Goal: Transaction & Acquisition: Purchase product/service

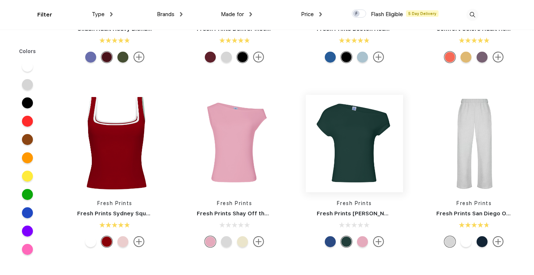
scroll to position [139, 0]
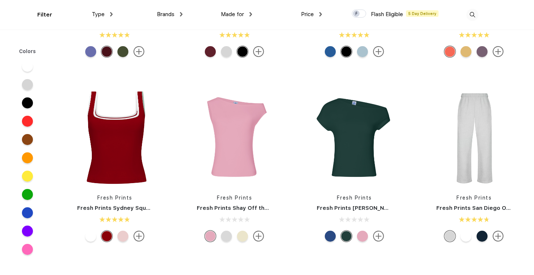
click at [127, 232] on div at bounding box center [122, 236] width 11 height 11
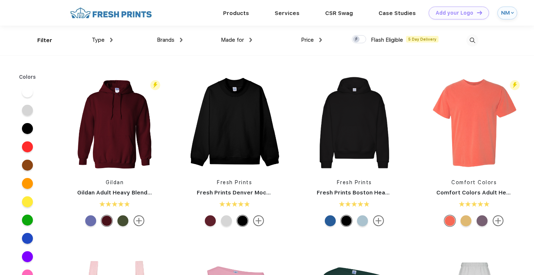
scroll to position [0, 0]
click at [473, 40] on img at bounding box center [473, 40] width 12 height 12
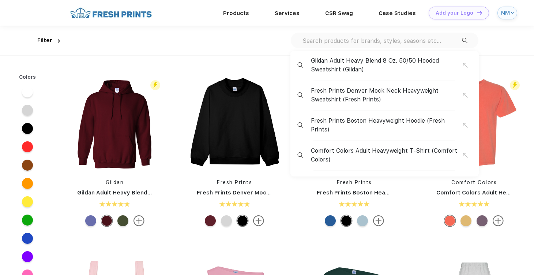
click at [413, 41] on input "text" at bounding box center [382, 41] width 160 height 8
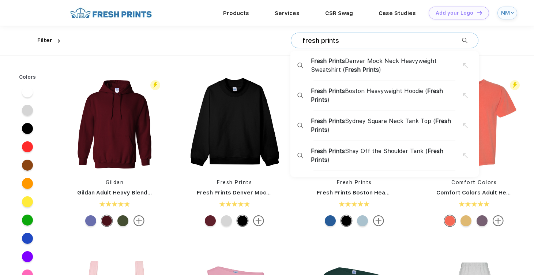
type input "fresh prints"
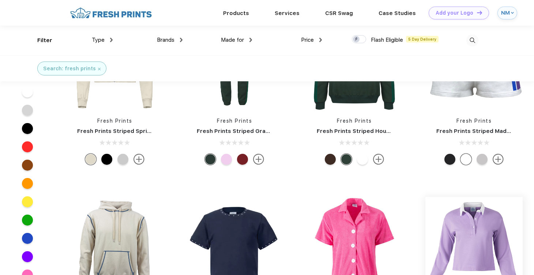
scroll to position [2566, 0]
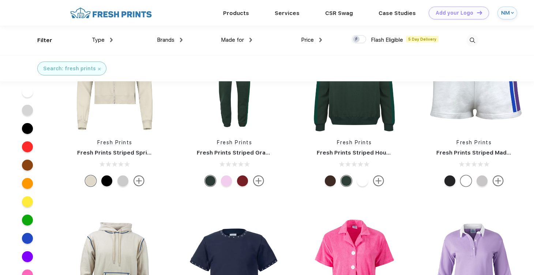
click at [102, 39] on span "Type" at bounding box center [98, 40] width 13 height 7
click at [107, 39] on div "Type" at bounding box center [102, 40] width 21 height 8
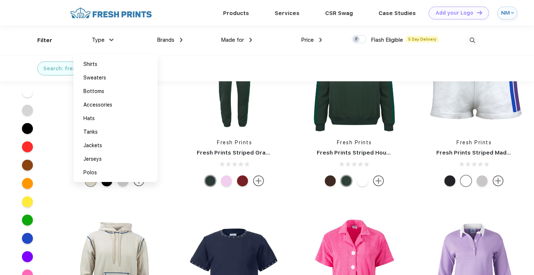
click at [232, 41] on span "Made for" at bounding box center [232, 40] width 23 height 7
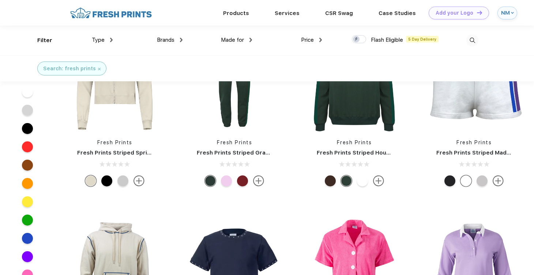
click at [231, 40] on span "Made for" at bounding box center [232, 40] width 23 height 7
click at [251, 38] on img at bounding box center [251, 40] width 3 height 4
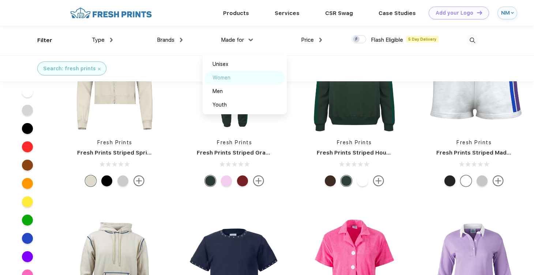
click at [221, 75] on div "Women" at bounding box center [222, 78] width 18 height 8
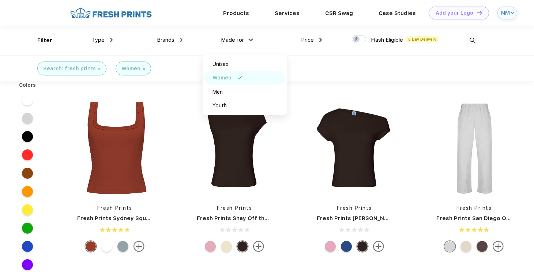
click at [358, 63] on div "Search: fresh prints Women" at bounding box center [267, 68] width 534 height 26
click at [26, 172] on div at bounding box center [27, 173] width 11 height 11
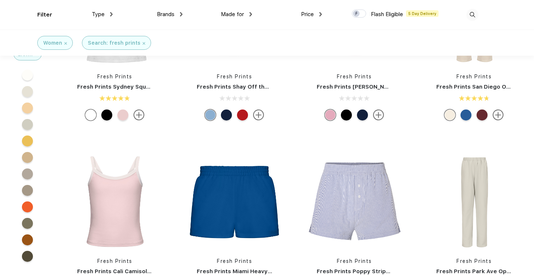
scroll to position [82, 0]
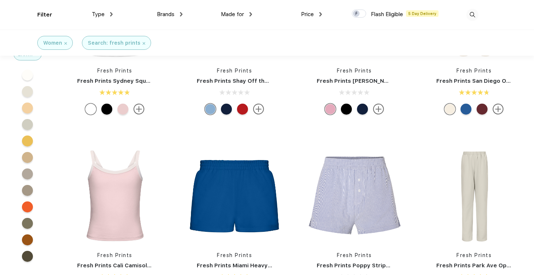
click at [28, 257] on div at bounding box center [27, 256] width 11 height 11
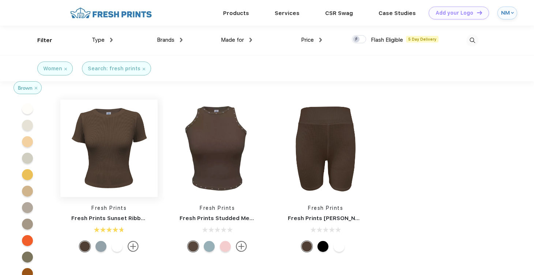
click at [124, 148] on img at bounding box center [108, 148] width 97 height 97
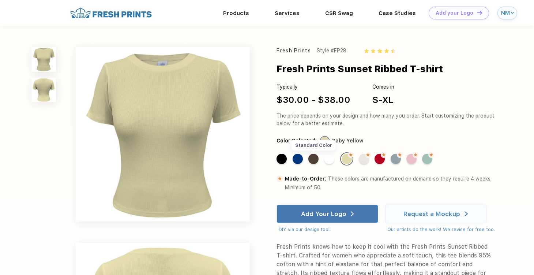
click at [315, 159] on div "Standard Color" at bounding box center [314, 159] width 10 height 10
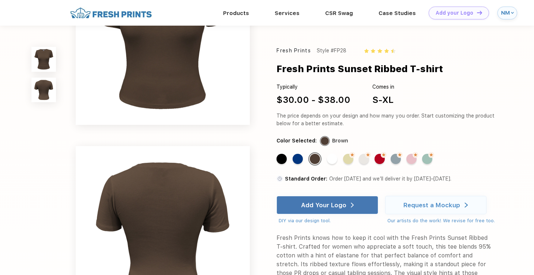
scroll to position [66, 0]
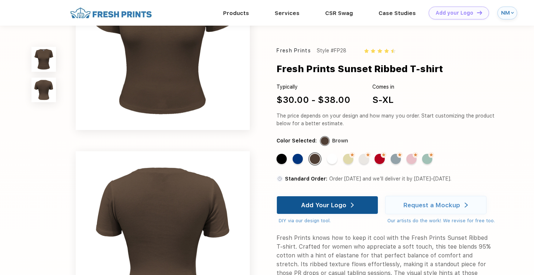
click at [344, 201] on div "Add Your Logo" at bounding box center [327, 205] width 53 height 18
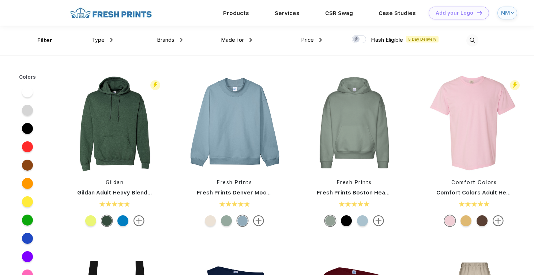
scroll to position [0, 0]
click at [172, 36] on div "Brands" at bounding box center [170, 40] width 26 height 8
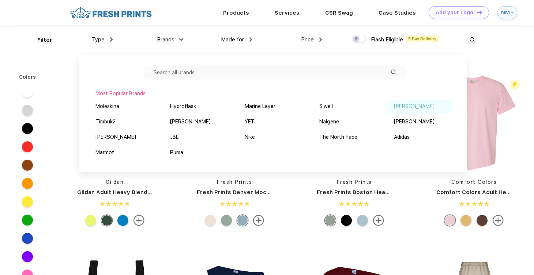
scroll to position [14, 0]
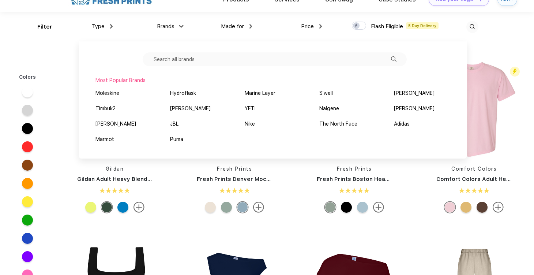
click at [329, 60] on input "text" at bounding box center [275, 59] width 264 height 14
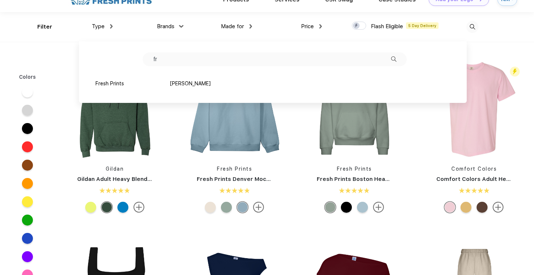
type input "f"
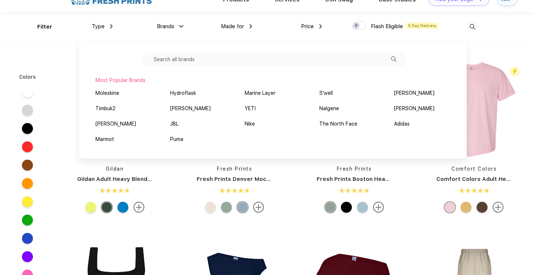
click at [100, 27] on span "Type" at bounding box center [98, 26] width 13 height 7
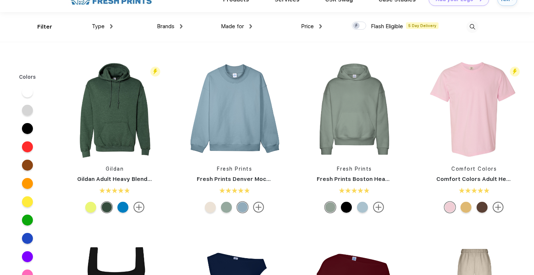
click at [100, 27] on span "Type" at bounding box center [98, 26] width 13 height 7
click at [111, 26] on img at bounding box center [111, 26] width 3 height 4
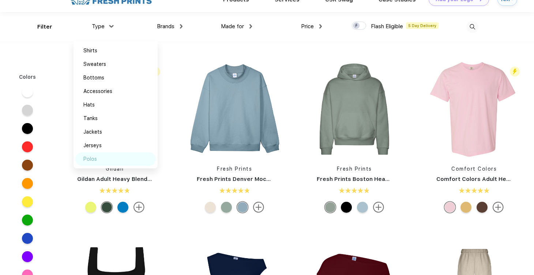
click at [90, 159] on div "Polos" at bounding box center [90, 159] width 14 height 8
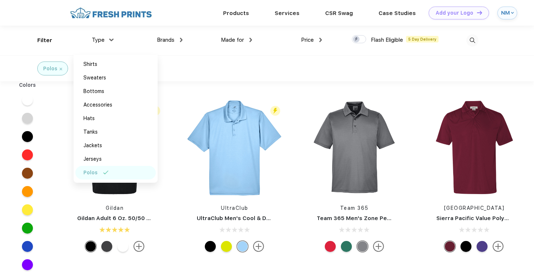
click at [202, 54] on div "Made for Unisex Women Men Youth" at bounding box center [218, 41] width 70 height 30
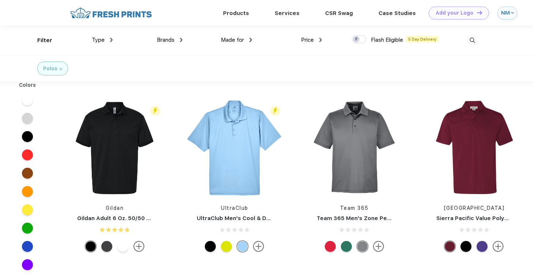
click at [236, 40] on span "Made for" at bounding box center [232, 40] width 23 height 7
click at [251, 40] on img at bounding box center [251, 40] width 3 height 4
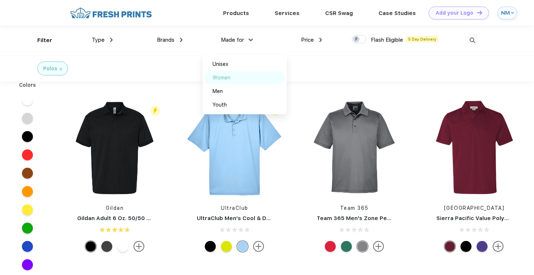
click at [224, 82] on div "Women" at bounding box center [245, 78] width 81 height 14
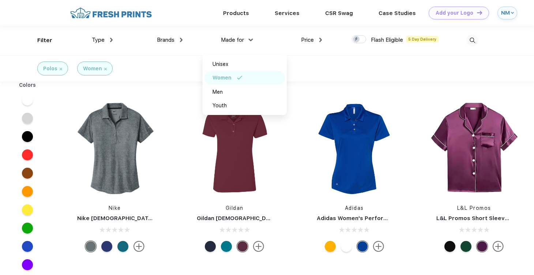
click at [108, 38] on div "Type" at bounding box center [102, 40] width 21 height 8
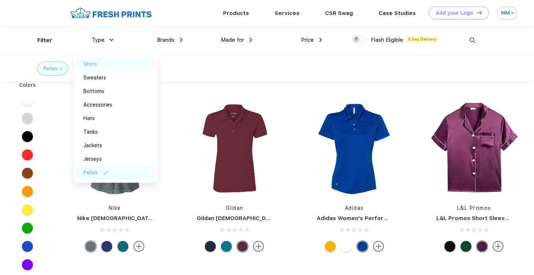
click at [92, 64] on div "Shirts" at bounding box center [90, 64] width 14 height 8
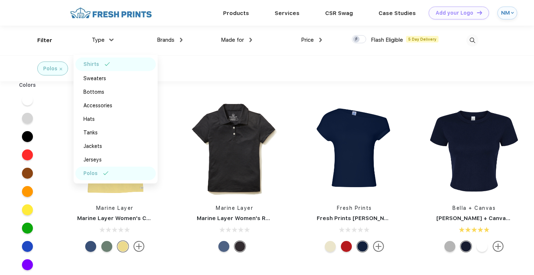
click at [101, 174] on div "Polos" at bounding box center [115, 174] width 81 height 14
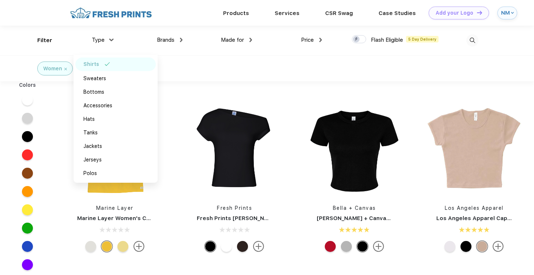
click at [179, 41] on div "Brands" at bounding box center [170, 40] width 26 height 8
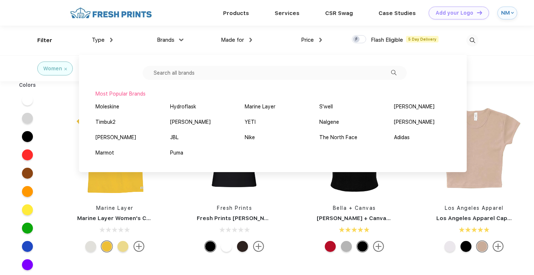
click at [179, 41] on div "Brands" at bounding box center [170, 40] width 26 height 8
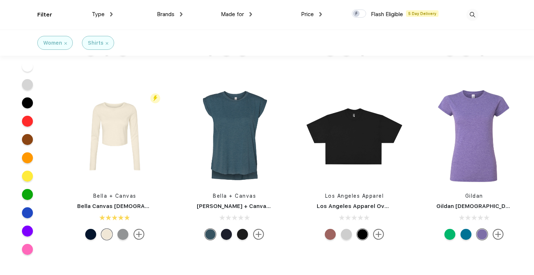
scroll to position [326, 0]
click at [330, 233] on div at bounding box center [330, 233] width 11 height 11
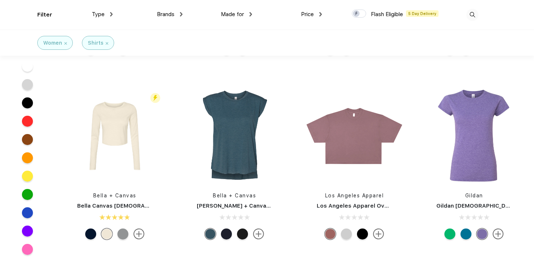
click at [378, 234] on img at bounding box center [378, 233] width 11 height 11
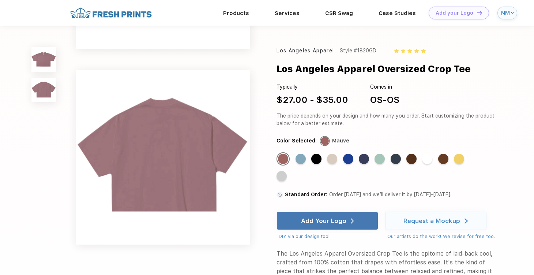
scroll to position [146, 0]
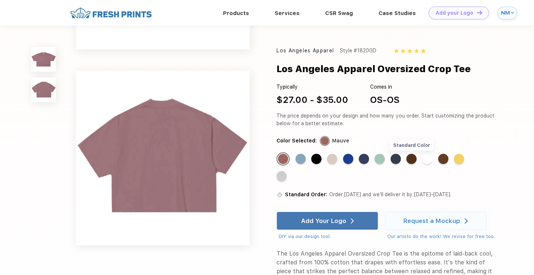
click at [410, 160] on div "Standard Color" at bounding box center [412, 159] width 10 height 10
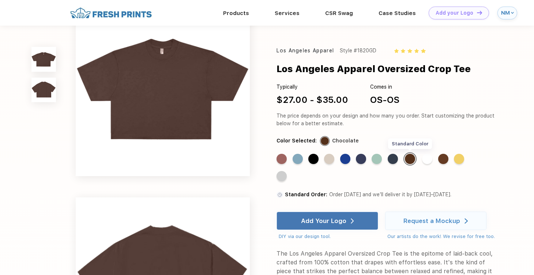
scroll to position [0, 0]
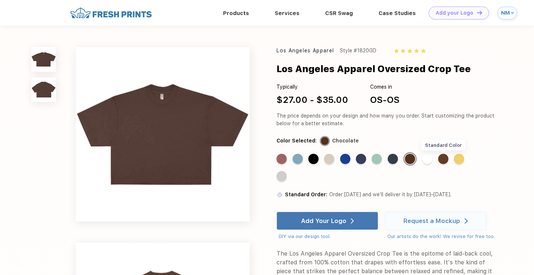
click at [445, 160] on div "Standard Color" at bounding box center [444, 159] width 10 height 10
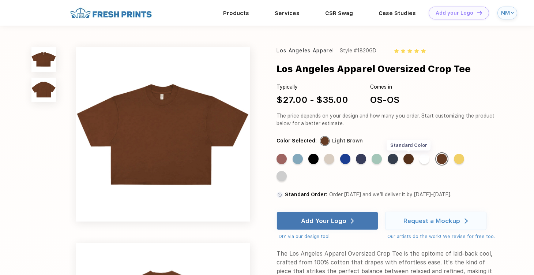
click at [412, 160] on div "Standard Color" at bounding box center [409, 159] width 10 height 10
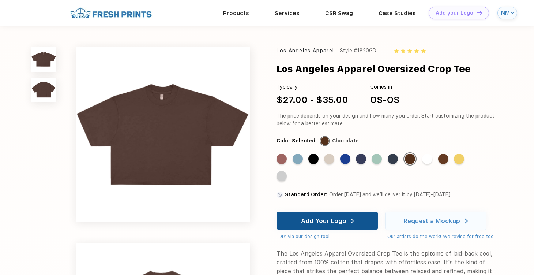
click at [332, 225] on div "Add Your Logo" at bounding box center [327, 221] width 53 height 18
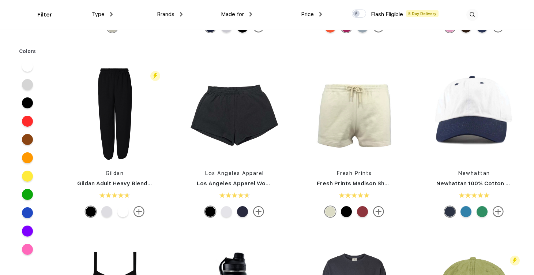
scroll to position [1086, 0]
click at [216, 131] on img at bounding box center [234, 113] width 97 height 97
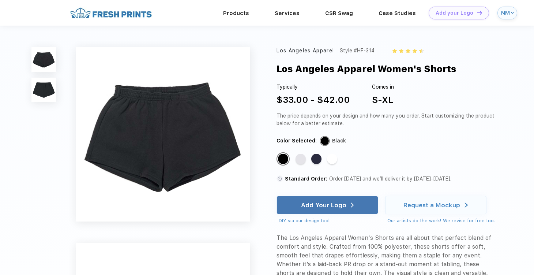
scroll to position [322, 0]
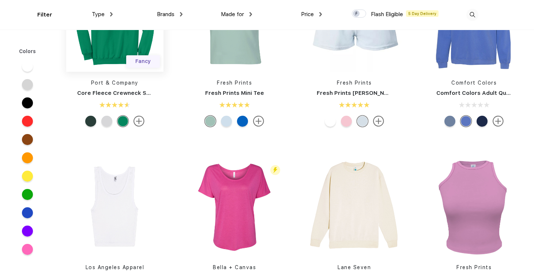
scroll to position [2099, 0]
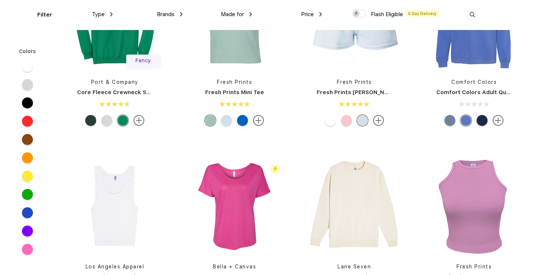
click at [348, 117] on div at bounding box center [346, 120] width 11 height 11
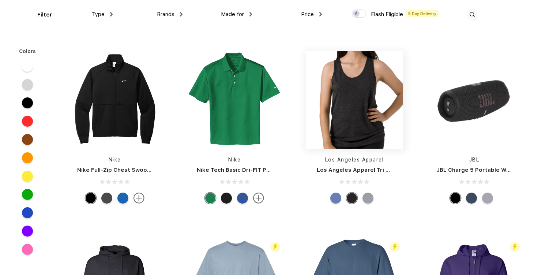
scroll to position [4245, 0]
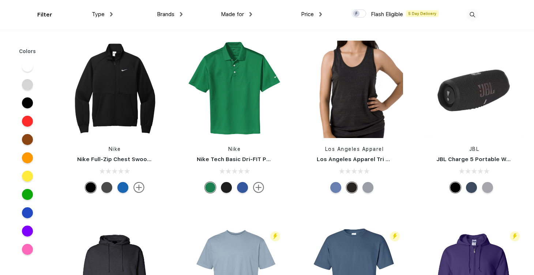
click at [104, 11] on div "Type" at bounding box center [102, 14] width 21 height 8
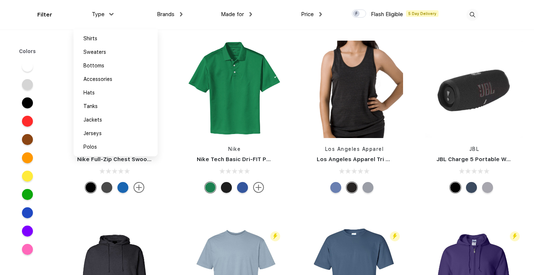
click at [104, 11] on div "Type" at bounding box center [102, 14] width 21 height 8
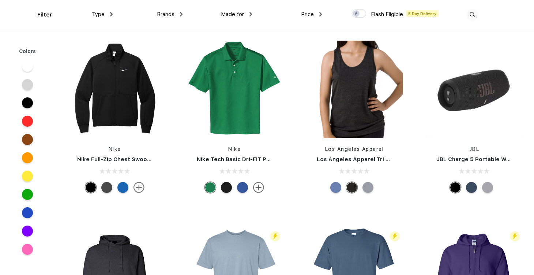
click at [235, 15] on span "Made for" at bounding box center [232, 14] width 23 height 7
click at [243, 14] on span "Made for" at bounding box center [232, 14] width 23 height 7
click at [250, 11] on div "Made for" at bounding box center [236, 14] width 31 height 8
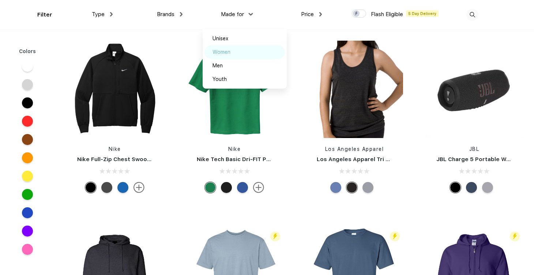
click at [221, 52] on div "Women" at bounding box center [222, 52] width 18 height 8
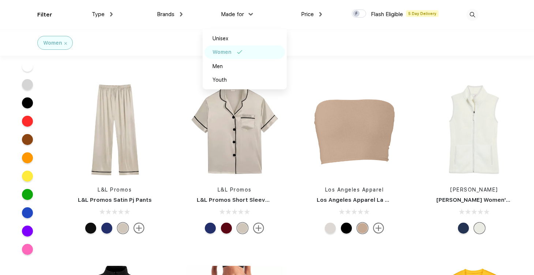
scroll to position [3098, 0]
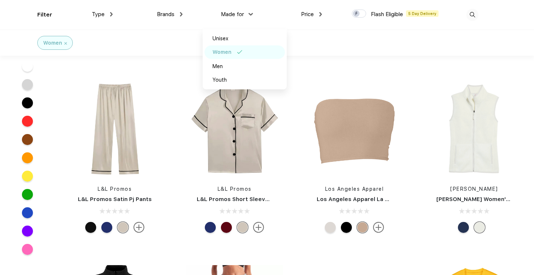
click at [260, 222] on img at bounding box center [258, 227] width 11 height 11
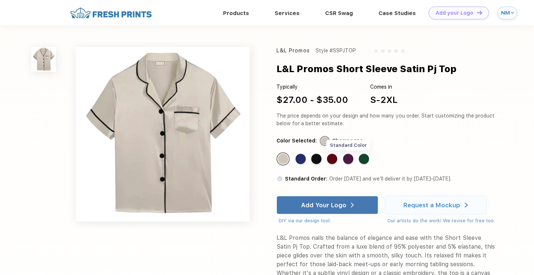
click at [351, 158] on div "Standard Color" at bounding box center [348, 159] width 10 height 10
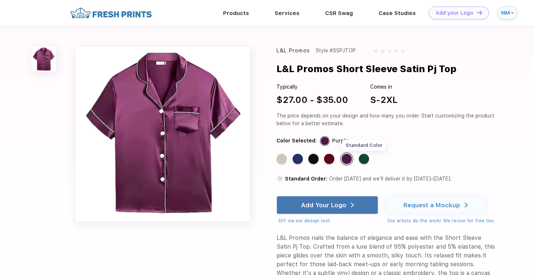
click at [368, 159] on div "Standard Color" at bounding box center [364, 159] width 10 height 10
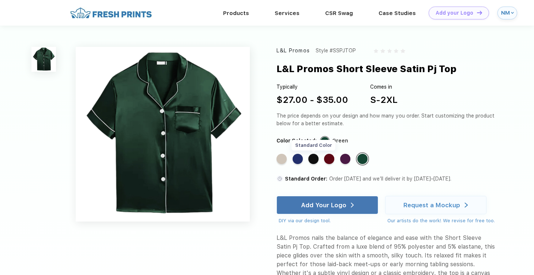
click at [316, 160] on div "Standard Color" at bounding box center [314, 159] width 10 height 10
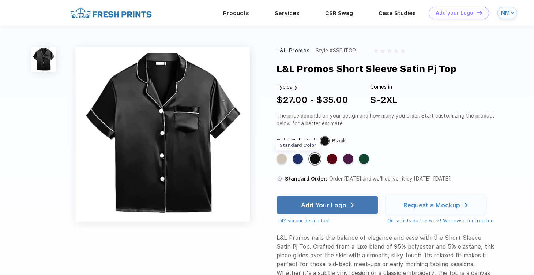
click at [299, 158] on div "Standard Color" at bounding box center [298, 159] width 10 height 10
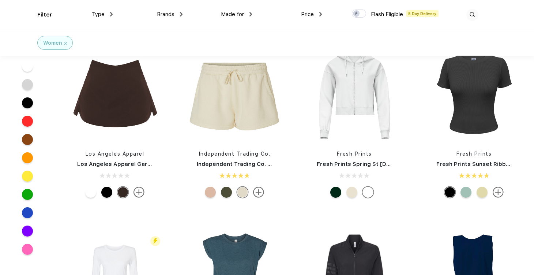
scroll to position [1292, 0]
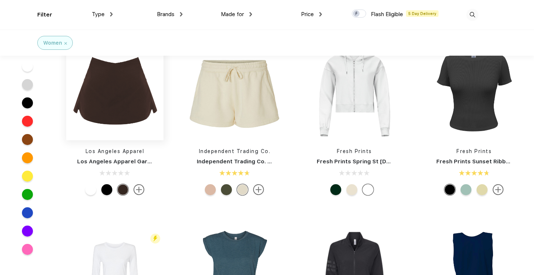
click at [119, 105] on img at bounding box center [114, 91] width 97 height 97
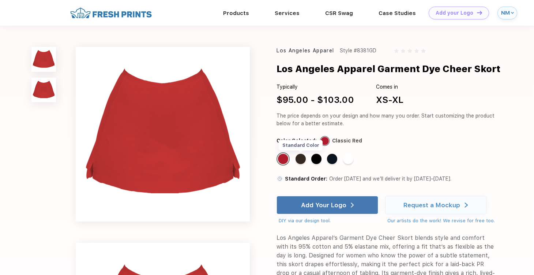
click at [305, 158] on div "Standard Color" at bounding box center [301, 159] width 10 height 10
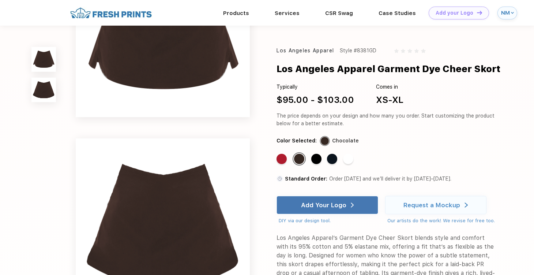
scroll to position [67, 0]
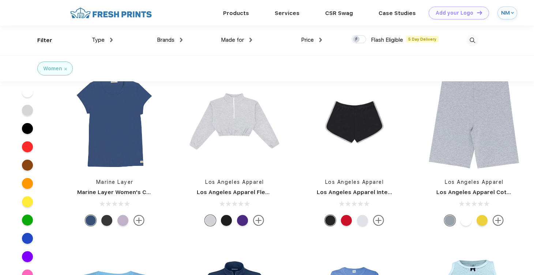
scroll to position [3614, 0]
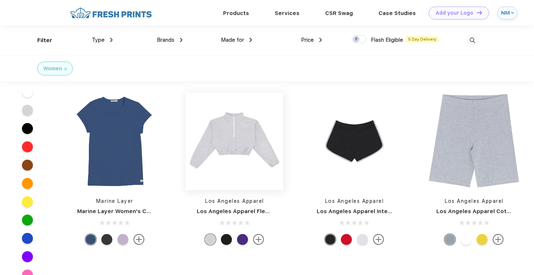
click at [243, 131] on img at bounding box center [234, 141] width 97 height 97
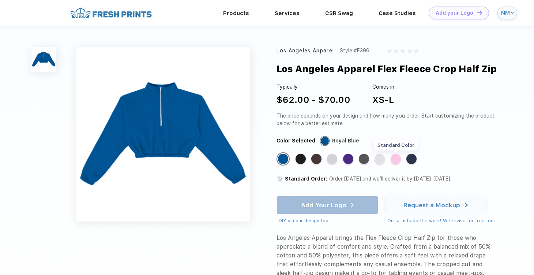
click at [398, 160] on div "Standard Color" at bounding box center [396, 159] width 10 height 10
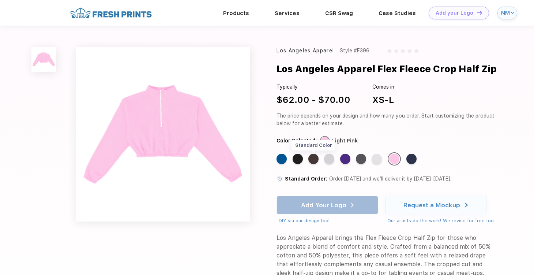
click at [313, 157] on div "Standard Color" at bounding box center [314, 159] width 10 height 10
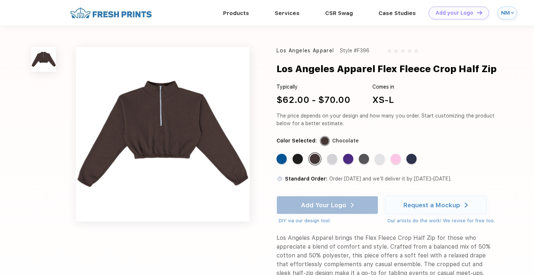
scroll to position [322, 0]
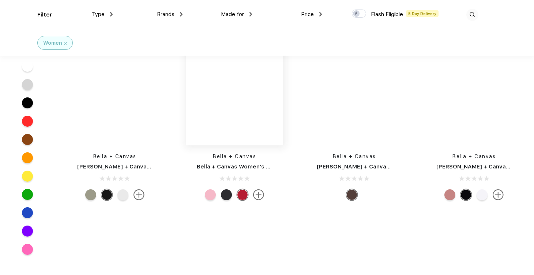
scroll to position [11439, 0]
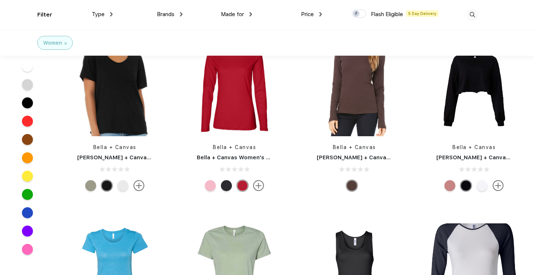
click at [449, 180] on div at bounding box center [450, 185] width 11 height 11
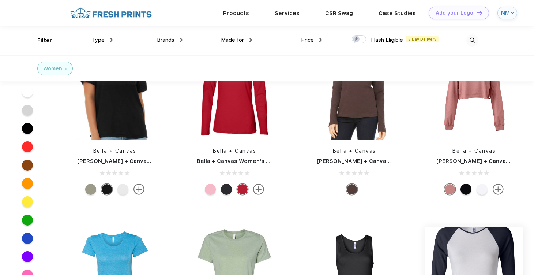
scroll to position [11368, 0]
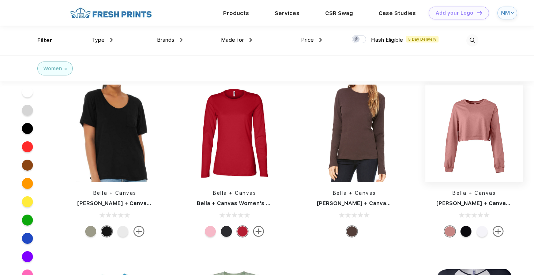
click at [470, 117] on img at bounding box center [474, 133] width 97 height 97
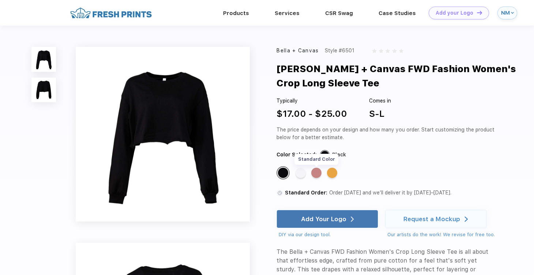
click at [318, 177] on div "Standard Color" at bounding box center [316, 173] width 10 height 10
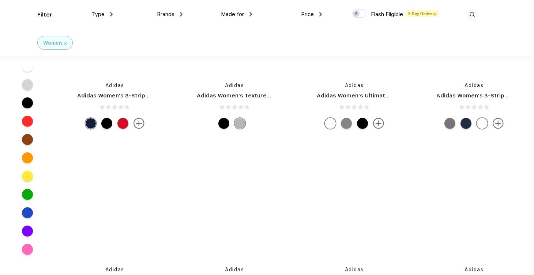
scroll to position [13532, 0]
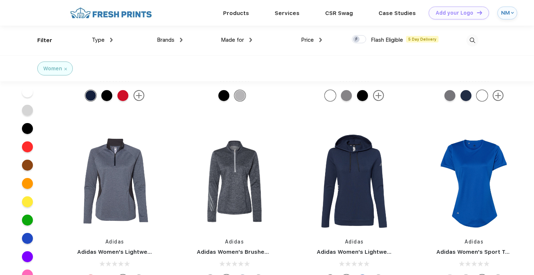
click at [28, 167] on div at bounding box center [27, 165] width 11 height 11
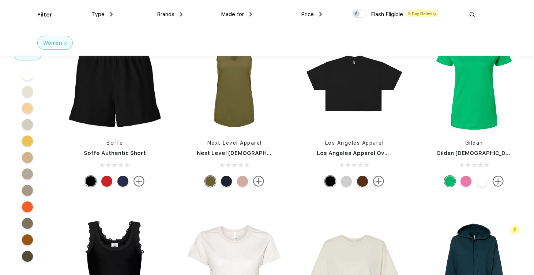
scroll to position [1854, 0]
click at [125, 94] on img at bounding box center [114, 82] width 97 height 97
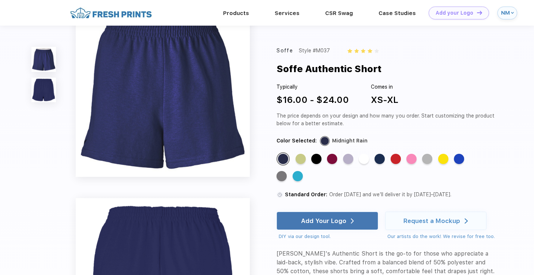
scroll to position [22, 0]
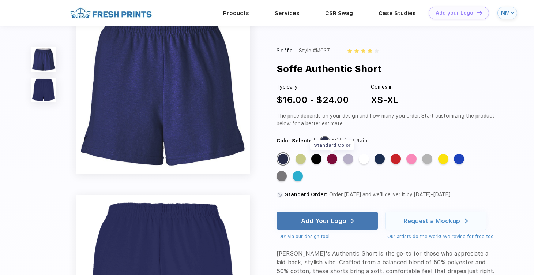
click at [334, 157] on div "Standard Color" at bounding box center [332, 159] width 10 height 10
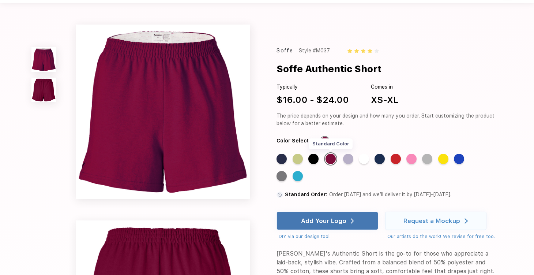
scroll to position [0, 0]
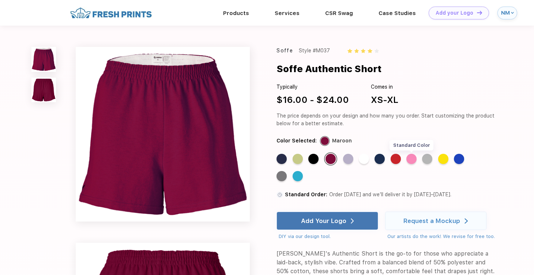
click at [416, 158] on div "Standard Color" at bounding box center [412, 159] width 10 height 10
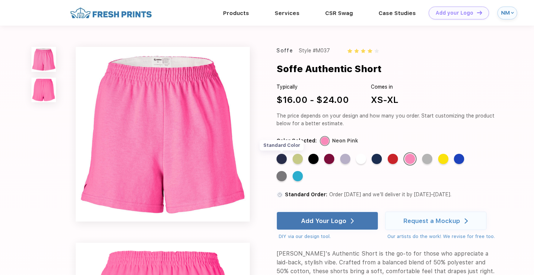
click at [283, 160] on div "Standard Color" at bounding box center [282, 159] width 10 height 10
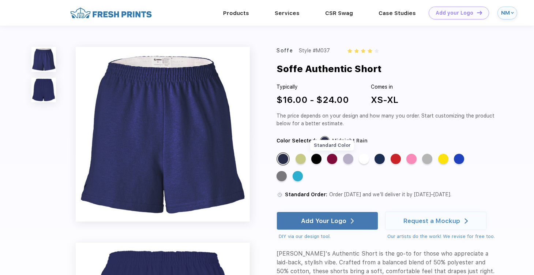
click at [336, 156] on div "Standard Color" at bounding box center [332, 159] width 10 height 10
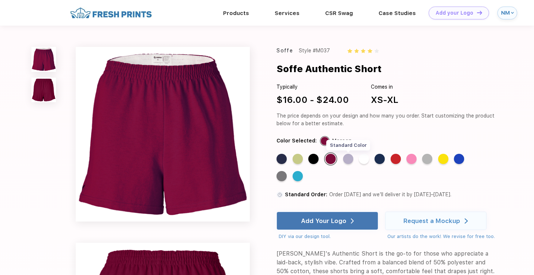
click at [345, 159] on div "Standard Color" at bounding box center [348, 159] width 10 height 10
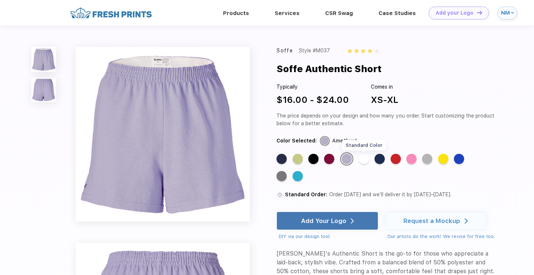
click at [366, 160] on div "Standard Color" at bounding box center [364, 159] width 10 height 10
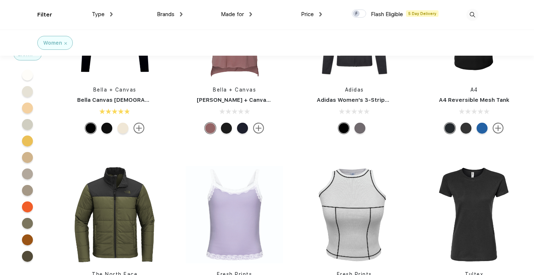
scroll to position [1540, 0]
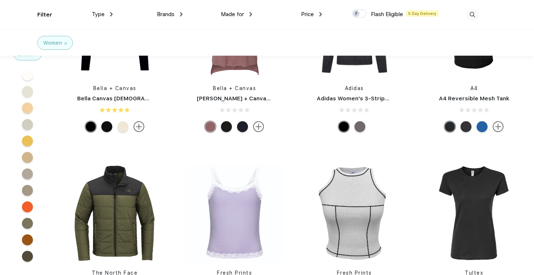
click at [109, 13] on div "Type" at bounding box center [102, 14] width 21 height 8
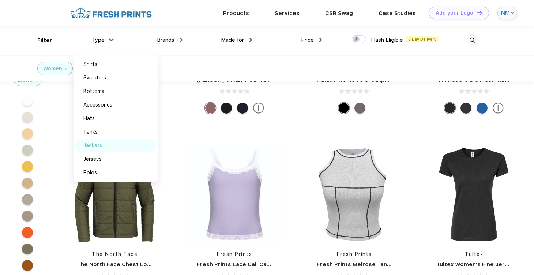
scroll to position [1531, 0]
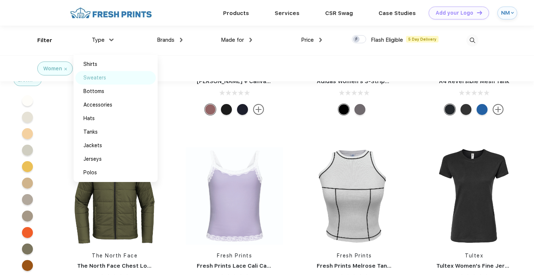
click at [99, 79] on div "Sweaters" at bounding box center [94, 78] width 23 height 8
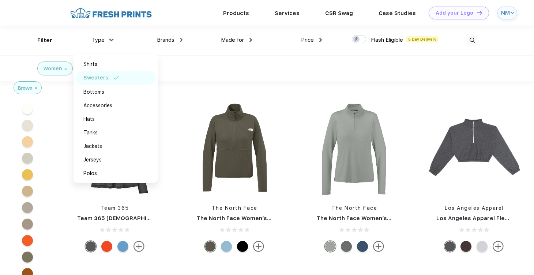
click at [179, 67] on div "Women Sweaters" at bounding box center [89, 69] width 188 height 26
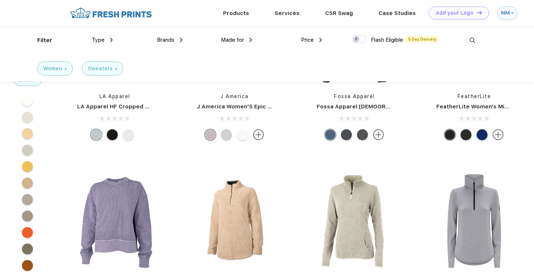
scroll to position [765, 0]
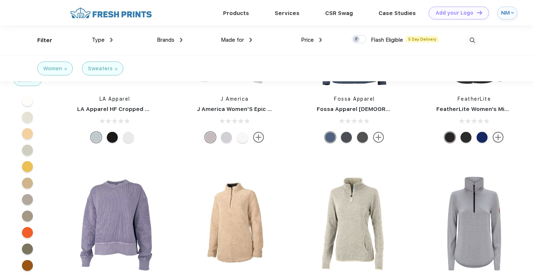
click at [32, 81] on div "Women Sweaters" at bounding box center [89, 69] width 188 height 26
click at [32, 84] on div "Brown" at bounding box center [27, 80] width 27 height 12
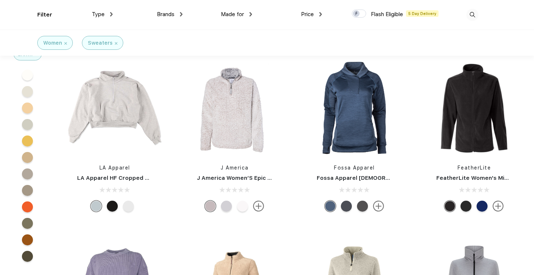
scroll to position [835, 0]
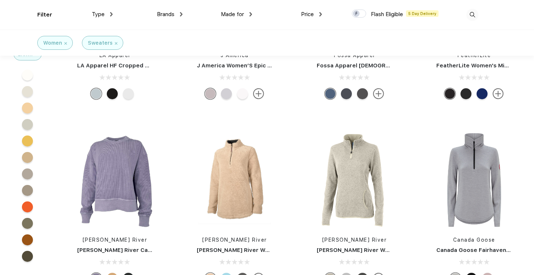
click at [115, 44] on img at bounding box center [116, 43] width 3 height 3
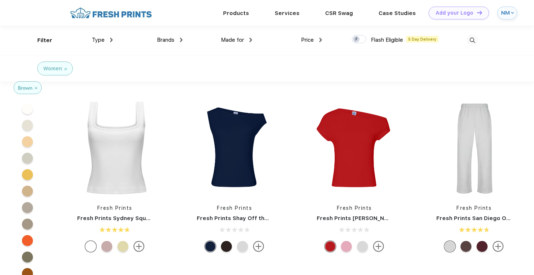
click at [101, 40] on span "Type" at bounding box center [98, 40] width 13 height 7
click at [110, 39] on img at bounding box center [111, 40] width 3 height 4
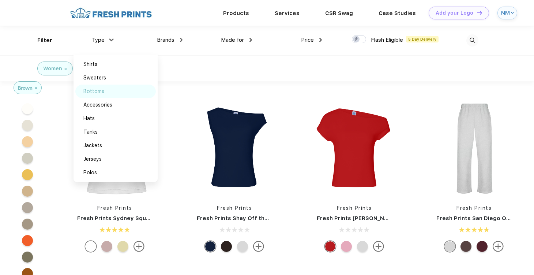
click at [107, 92] on div "Bottoms" at bounding box center [115, 92] width 81 height 14
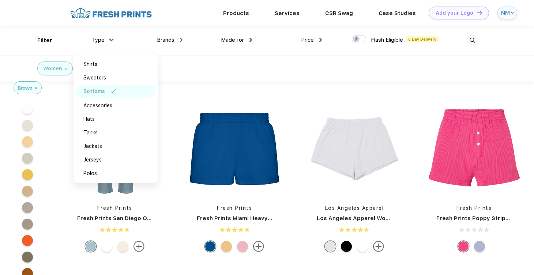
click at [217, 75] on div "Women Bottoms" at bounding box center [267, 68] width 534 height 26
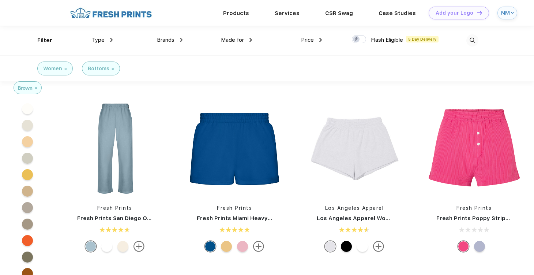
click at [113, 69] on img at bounding box center [113, 69] width 3 height 3
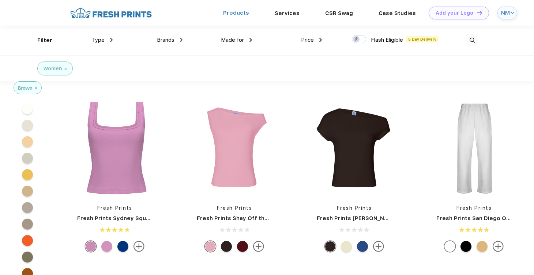
click at [236, 12] on link "Products" at bounding box center [236, 13] width 26 height 7
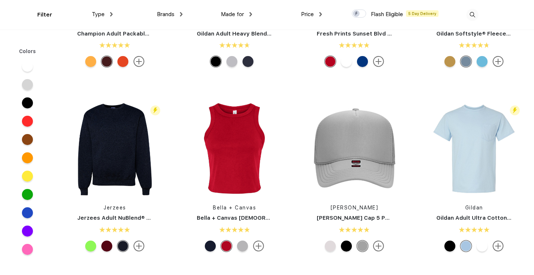
scroll to position [1795, 0]
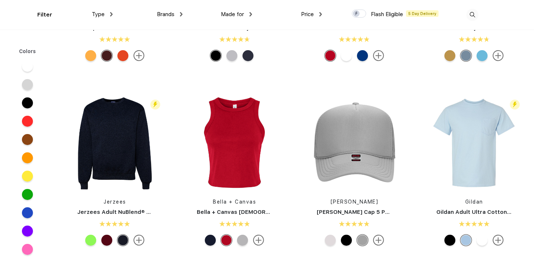
click at [108, 17] on div "Type" at bounding box center [102, 14] width 21 height 8
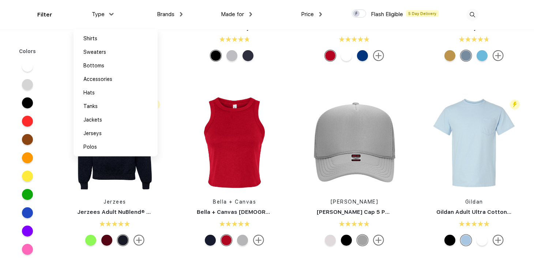
click at [108, 15] on div "Type" at bounding box center [102, 14] width 21 height 8
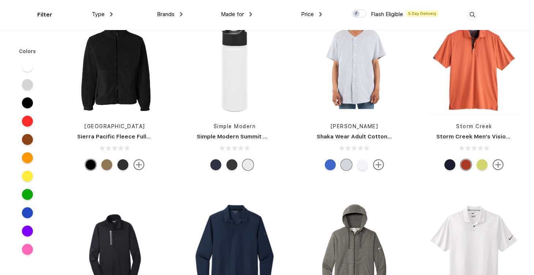
scroll to position [7230, 0]
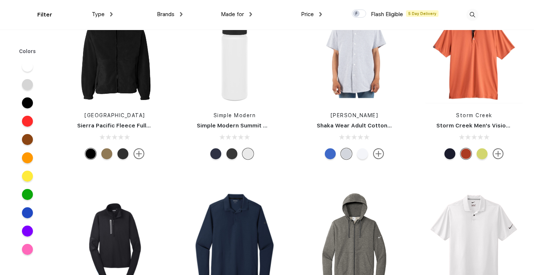
click at [27, 142] on div at bounding box center [27, 139] width 11 height 11
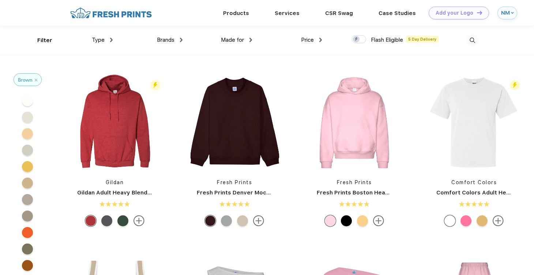
click at [29, 264] on div at bounding box center [27, 265] width 11 height 11
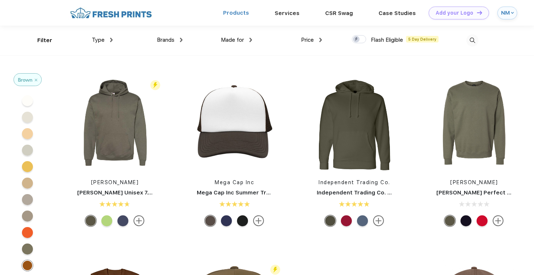
click at [243, 13] on link "Products" at bounding box center [236, 13] width 26 height 7
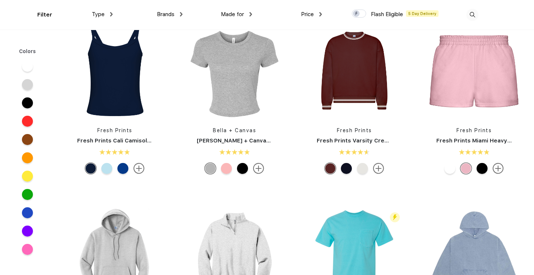
scroll to position [584, 0]
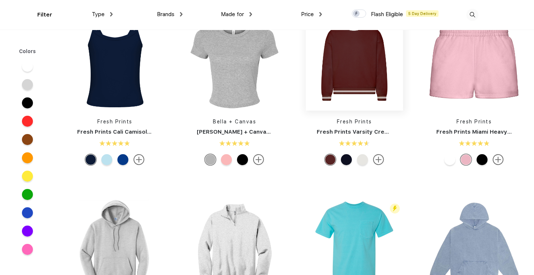
click at [348, 72] on img at bounding box center [354, 61] width 97 height 97
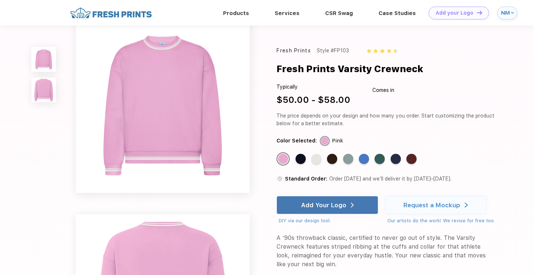
scroll to position [3, 0]
click at [417, 156] on div "Standard Color" at bounding box center [412, 159] width 10 height 10
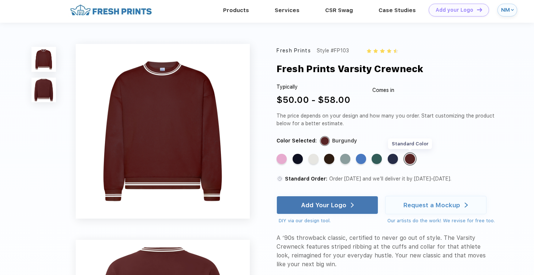
scroll to position [0, 0]
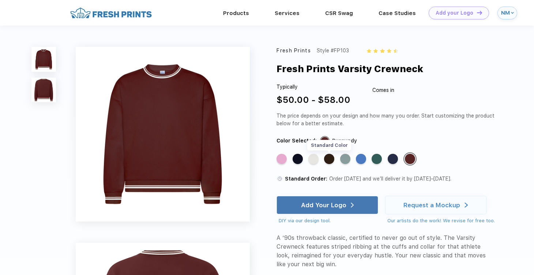
click at [332, 157] on div "Standard Color" at bounding box center [329, 159] width 10 height 10
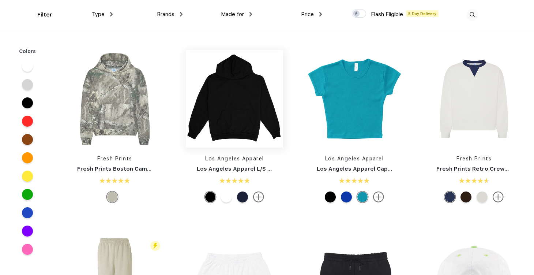
scroll to position [917, 0]
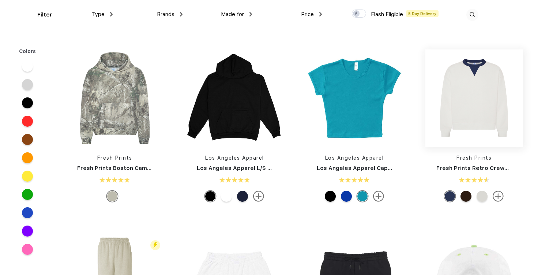
click at [471, 108] on img at bounding box center [474, 97] width 97 height 97
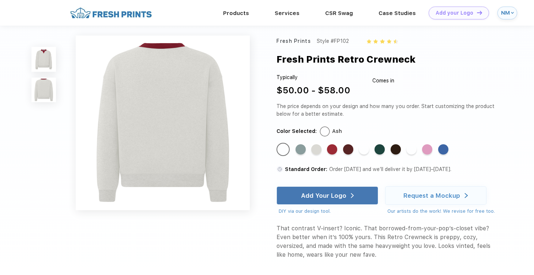
scroll to position [187, 0]
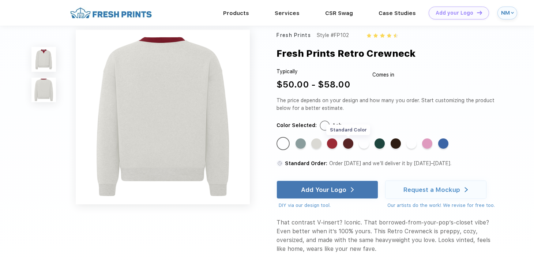
click at [351, 143] on div "Standard Color" at bounding box center [348, 143] width 10 height 10
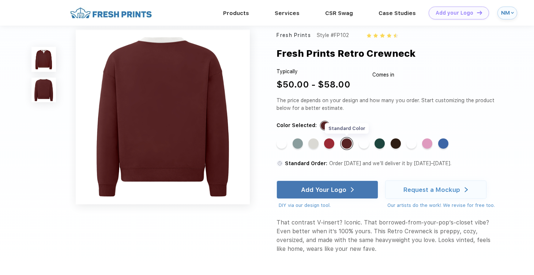
scroll to position [0, 0]
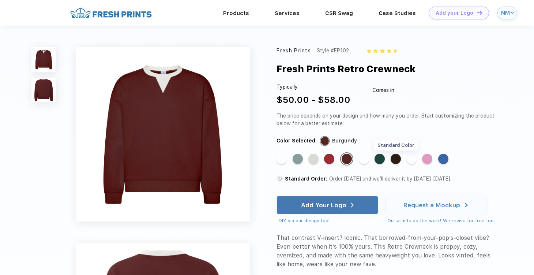
click at [399, 157] on div "Standard Color" at bounding box center [396, 159] width 10 height 10
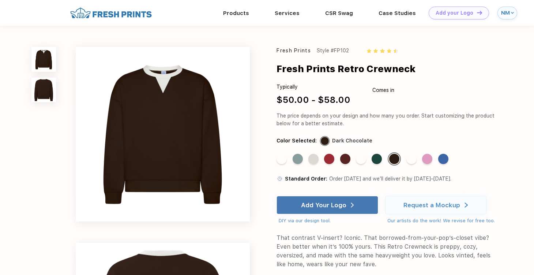
click at [435, 158] on div "Standard Color Standard Color Standard Color Standard Color Standard Color Stan…" at bounding box center [380, 161] width 207 height 19
click at [430, 158] on div "Standard Color" at bounding box center [427, 159] width 10 height 10
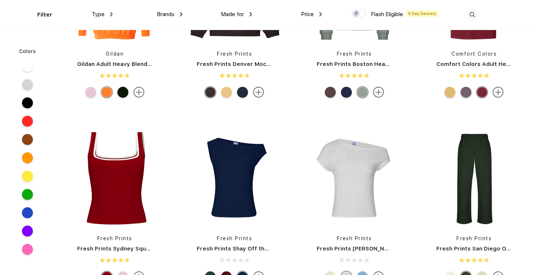
scroll to position [212, 0]
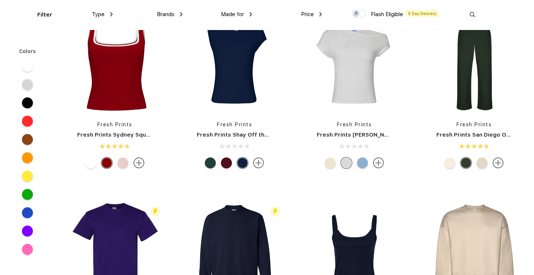
click at [125, 163] on div at bounding box center [122, 162] width 11 height 11
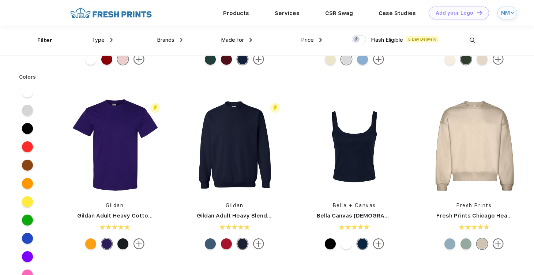
scroll to position [288, 0]
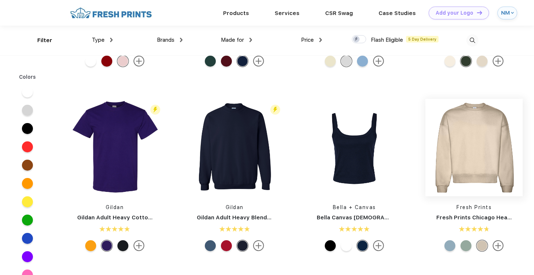
click at [474, 146] on img at bounding box center [474, 147] width 97 height 97
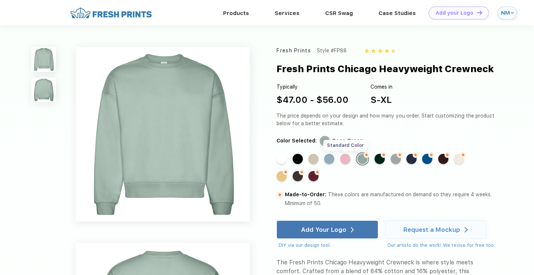
click at [347, 158] on div "Standard Color" at bounding box center [345, 159] width 10 height 10
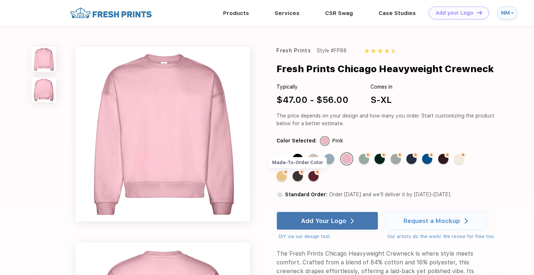
click at [301, 174] on img at bounding box center [302, 172] width 6 height 6
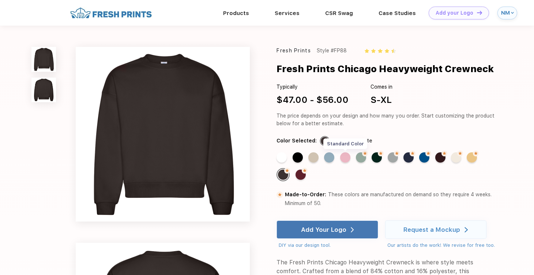
click at [348, 156] on div "Standard Color" at bounding box center [345, 157] width 10 height 10
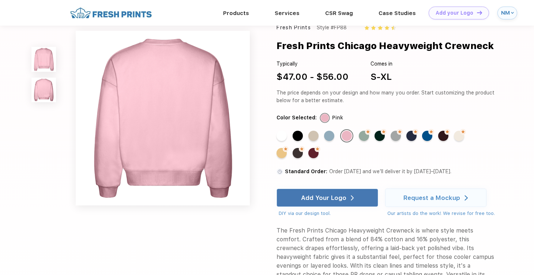
scroll to position [177, 0]
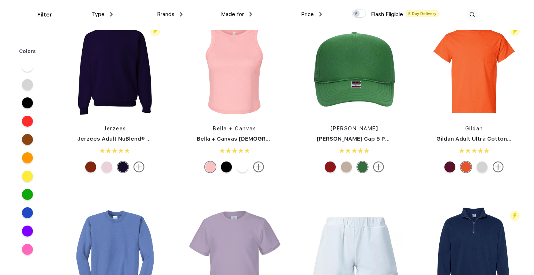
scroll to position [1870, 0]
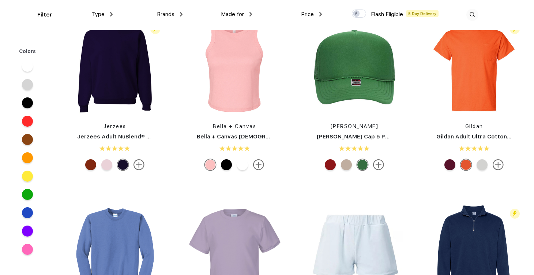
click at [108, 163] on div at bounding box center [106, 164] width 11 height 11
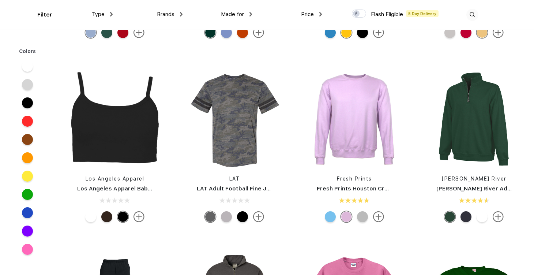
scroll to position [2925, 0]
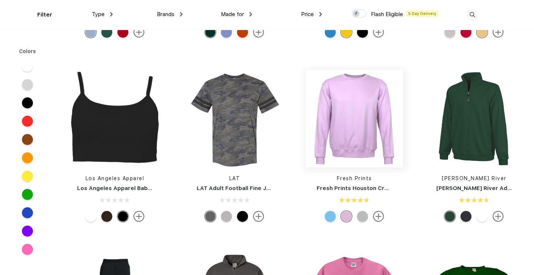
click at [359, 121] on img at bounding box center [354, 118] width 97 height 97
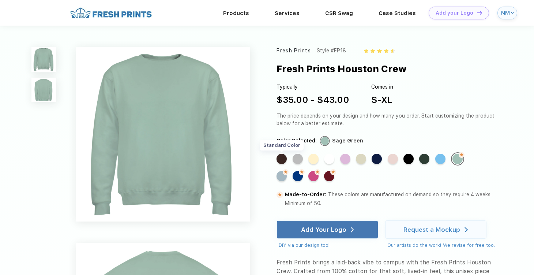
click at [282, 156] on div "Standard Color" at bounding box center [282, 159] width 10 height 10
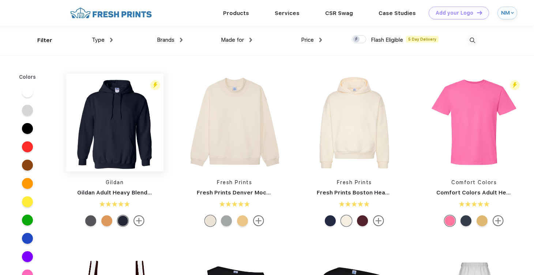
scroll to position [0, 0]
click at [475, 40] on img at bounding box center [473, 40] width 12 height 12
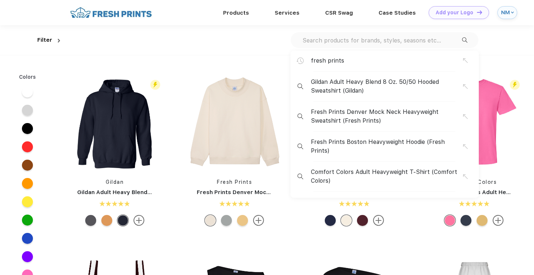
click at [421, 42] on input "text" at bounding box center [382, 40] width 160 height 8
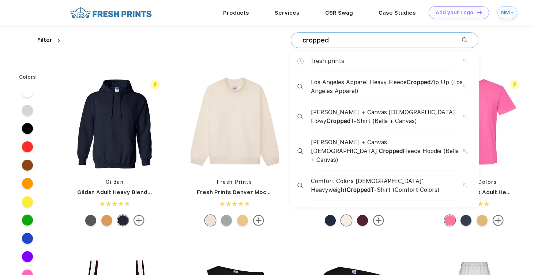
type input "cropped"
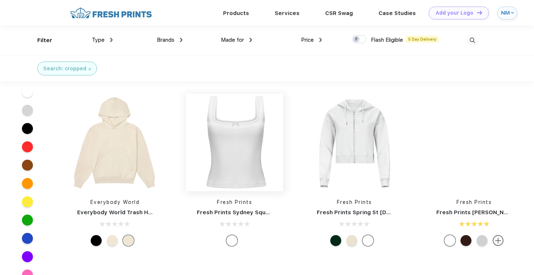
scroll to position [1400, 0]
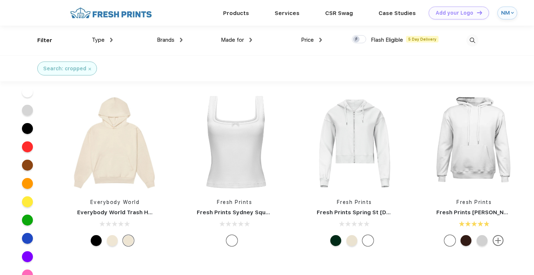
click at [352, 238] on div at bounding box center [352, 240] width 11 height 11
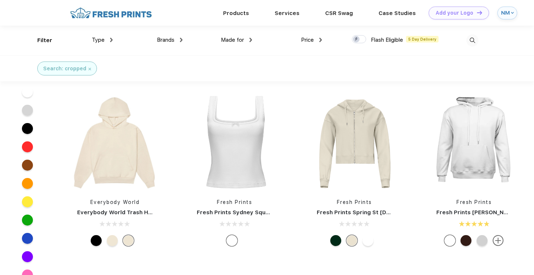
click at [339, 237] on div at bounding box center [336, 240] width 11 height 11
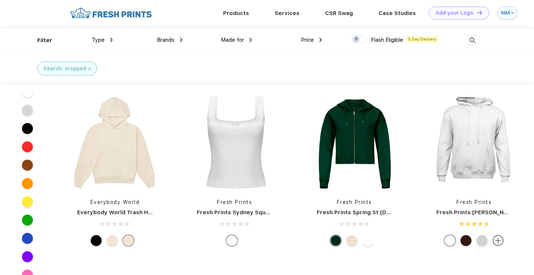
click at [365, 240] on div at bounding box center [368, 240] width 11 height 11
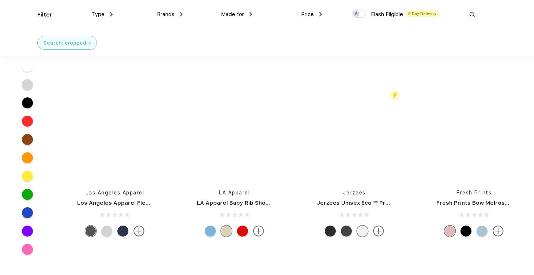
scroll to position [3095, 0]
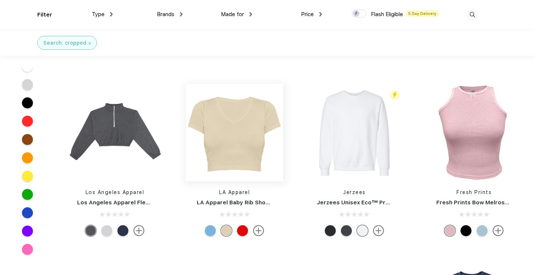
click at [230, 158] on img at bounding box center [234, 132] width 97 height 97
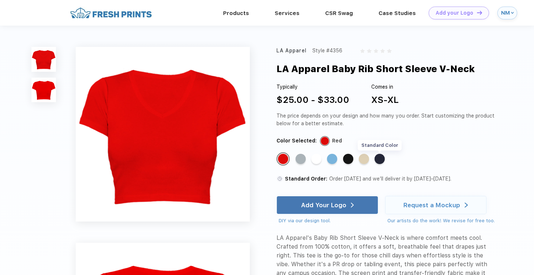
click at [383, 156] on div "Standard Color" at bounding box center [380, 159] width 10 height 10
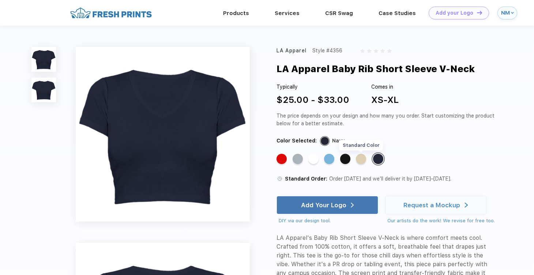
click at [365, 158] on div "Standard Color" at bounding box center [361, 159] width 10 height 10
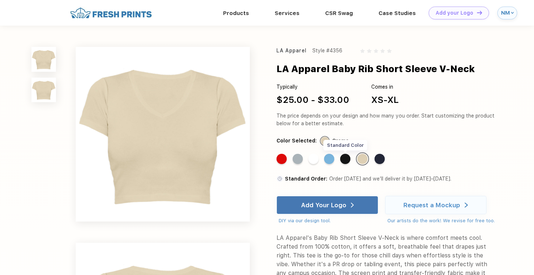
click at [346, 156] on div "Standard Color" at bounding box center [345, 159] width 10 height 10
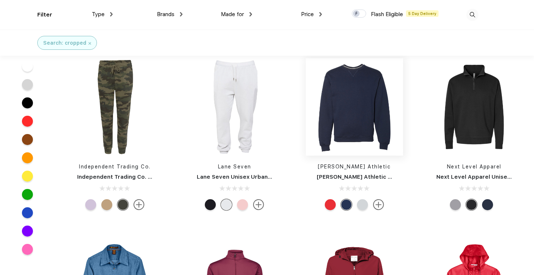
scroll to position [4044, 0]
click at [241, 201] on div at bounding box center [242, 204] width 11 height 11
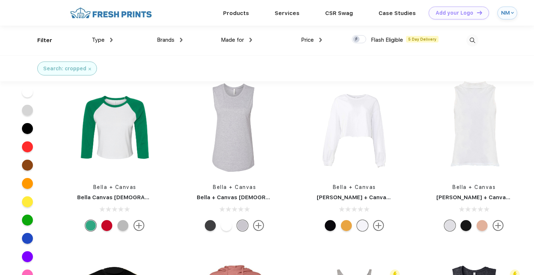
scroll to position [7682, 0]
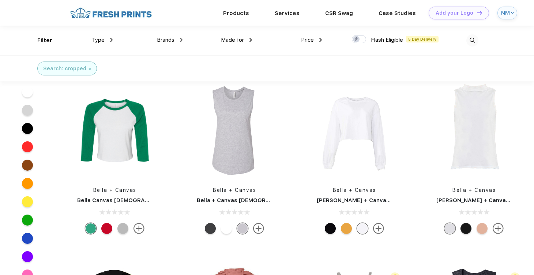
click at [383, 223] on img at bounding box center [378, 228] width 11 height 11
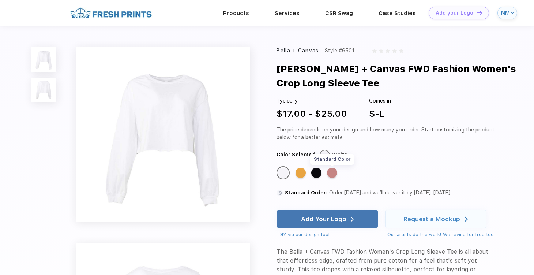
click at [335, 172] on div "Standard Color" at bounding box center [332, 173] width 10 height 10
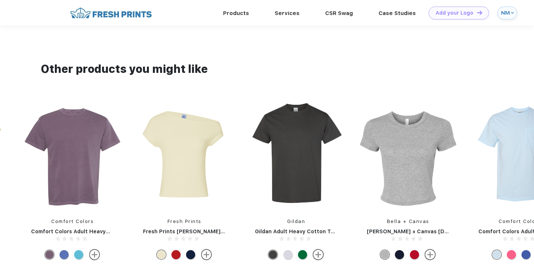
scroll to position [483, 0]
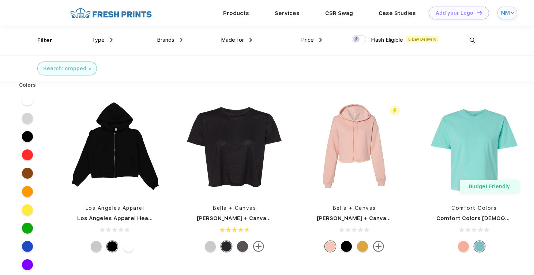
click at [169, 38] on span "Brands" at bounding box center [166, 40] width 18 height 7
click at [167, 40] on span "Brands" at bounding box center [166, 40] width 18 height 7
click at [178, 38] on div "Brands" at bounding box center [170, 40] width 26 height 8
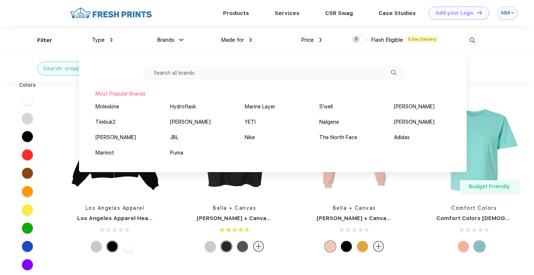
click at [178, 77] on input "text" at bounding box center [275, 73] width 264 height 14
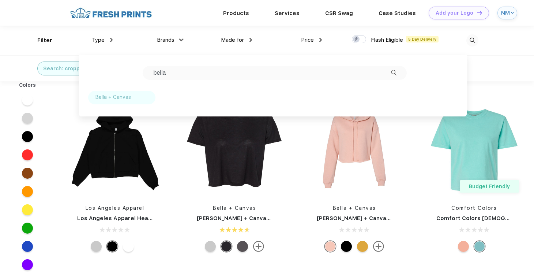
type input "bella"
click at [124, 96] on div "Bella + Canvas" at bounding box center [114, 97] width 36 height 8
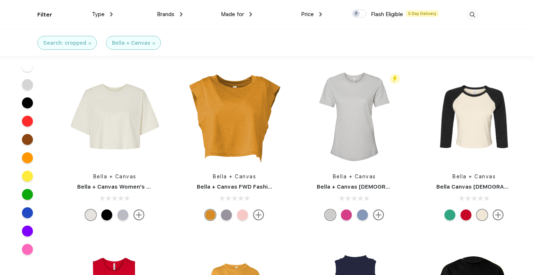
scroll to position [345, 0]
click at [245, 215] on div at bounding box center [242, 214] width 11 height 11
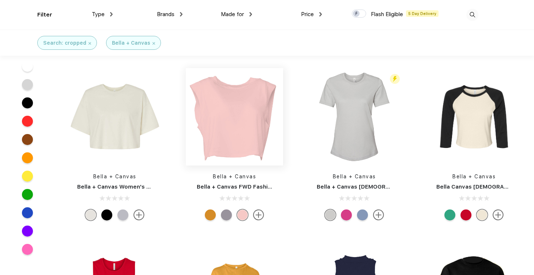
click at [245, 139] on img at bounding box center [234, 116] width 97 height 97
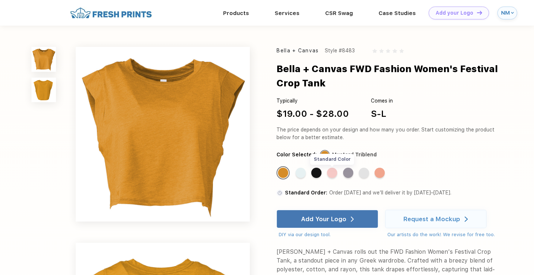
click at [333, 172] on div "Standard Color" at bounding box center [332, 173] width 10 height 10
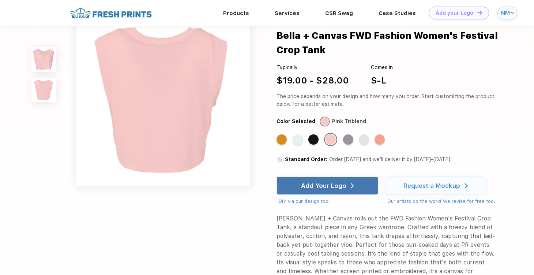
scroll to position [236, 0]
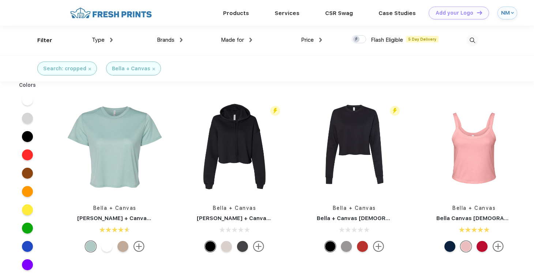
click at [89, 69] on img at bounding box center [90, 69] width 3 height 3
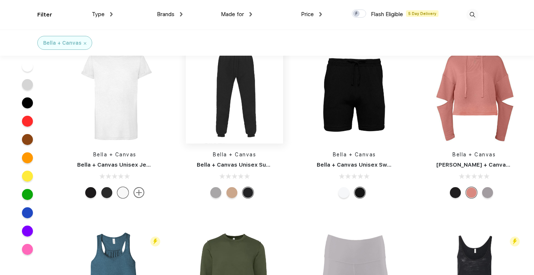
scroll to position [4057, 0]
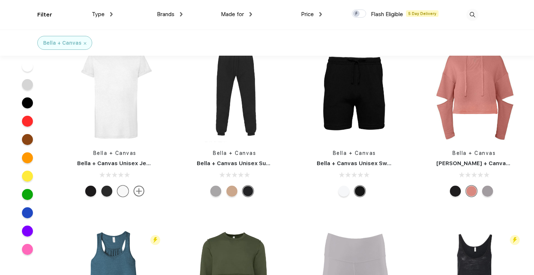
click at [234, 188] on div at bounding box center [232, 191] width 11 height 11
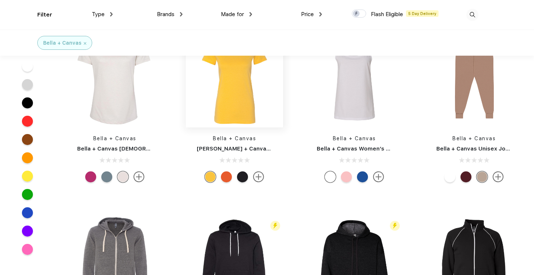
scroll to position [4811, 0]
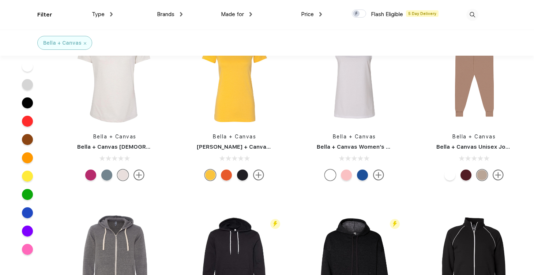
click at [469, 171] on div at bounding box center [466, 174] width 11 height 11
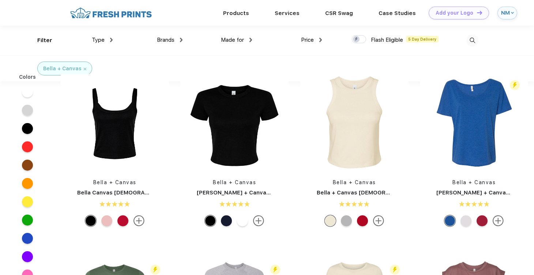
scroll to position [0, 0]
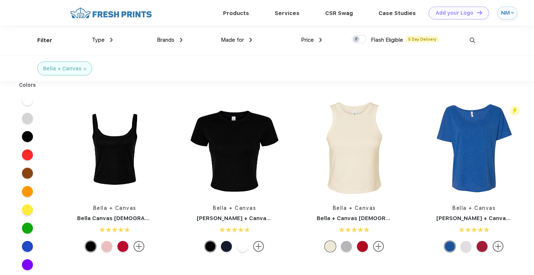
click at [178, 40] on div "Brands" at bounding box center [170, 40] width 26 height 8
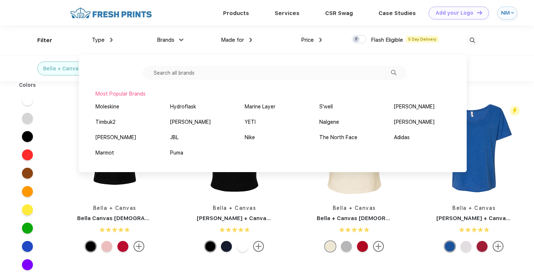
click at [176, 78] on input "text" at bounding box center [275, 73] width 264 height 14
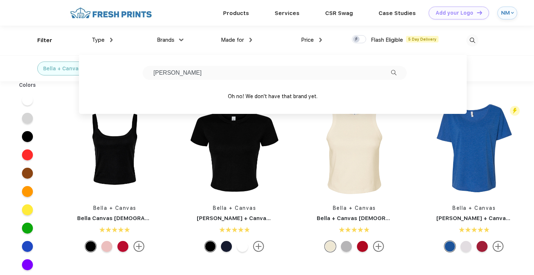
click at [175, 34] on div "Brands [PERSON_NAME] Oh no! We don't have that brand yet." at bounding box center [148, 41] width 70 height 30
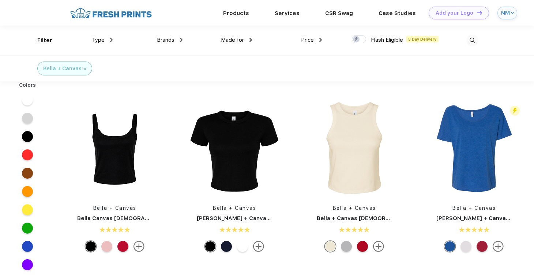
click at [175, 39] on div "Brands" at bounding box center [170, 40] width 26 height 8
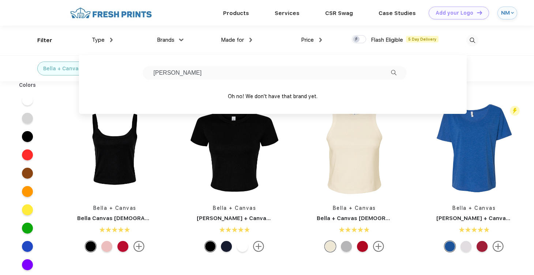
click at [174, 73] on input "gilden" at bounding box center [275, 73] width 264 height 14
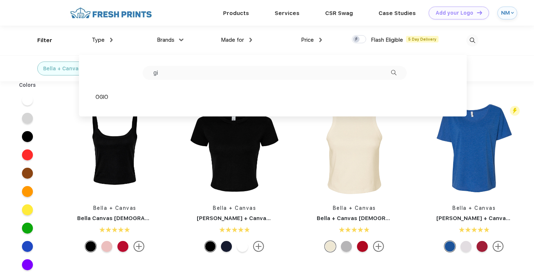
type input "g"
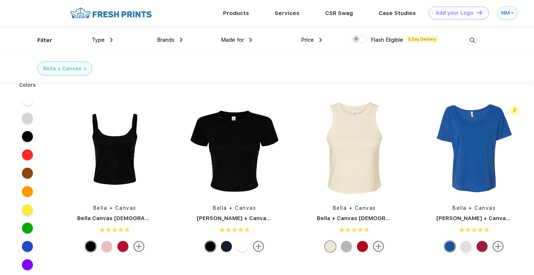
click at [86, 68] on div "Bella + Canvas" at bounding box center [64, 68] width 55 height 14
click at [84, 68] on img at bounding box center [85, 69] width 3 height 3
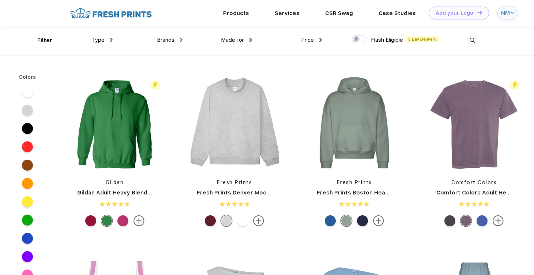
click at [168, 46] on div "Brands Most Popular Brands Moleskine Hydroflask Marine Layer S'well Vineyard Vi…" at bounding box center [148, 41] width 70 height 30
click at [168, 41] on span "Brands" at bounding box center [166, 40] width 18 height 7
click at [179, 37] on div "Brands" at bounding box center [170, 40] width 26 height 8
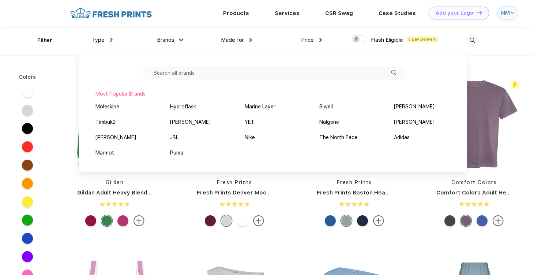
click at [170, 74] on input "text" at bounding box center [275, 73] width 264 height 14
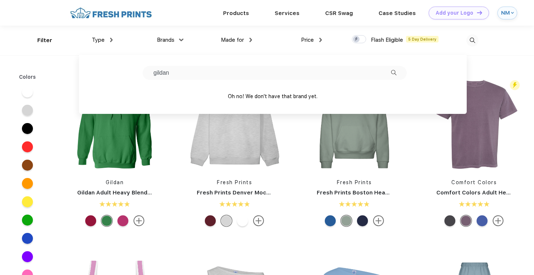
click at [176, 73] on input "gildan" at bounding box center [275, 73] width 264 height 14
click at [172, 126] on div "Flash Eligible 5 Day Delivery Gildan Gildan Adult Heavy Blend 8 Oz. 50/50 Hoode…" at bounding box center [115, 151] width 120 height 155
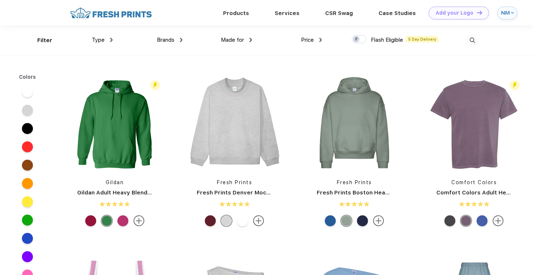
click at [181, 41] on img at bounding box center [181, 40] width 3 height 4
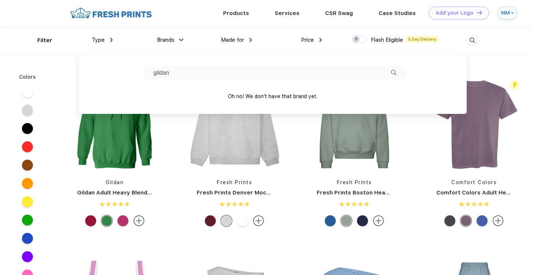
click at [183, 74] on input "gildan" at bounding box center [275, 73] width 264 height 14
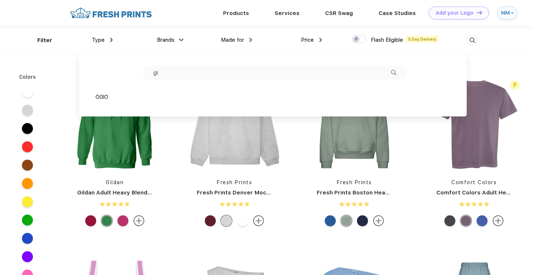
type input "g"
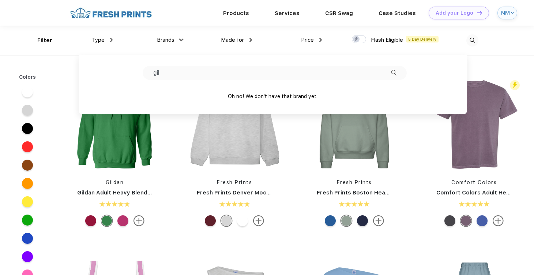
type input "gil"
click at [162, 174] on div "Flash Eligible 5 Day Delivery Gildan Gildan Adult Heavy Blend 8 Oz. 50/50 Hoode…" at bounding box center [115, 151] width 108 height 155
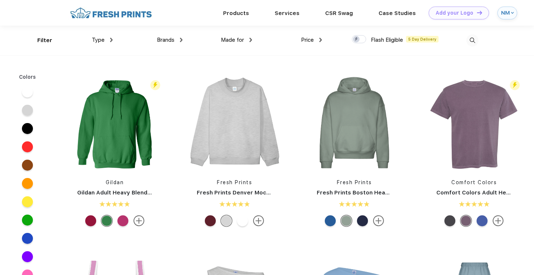
click at [100, 43] on span "Type" at bounding box center [98, 40] width 13 height 7
click at [109, 41] on div "Type" at bounding box center [102, 40] width 21 height 8
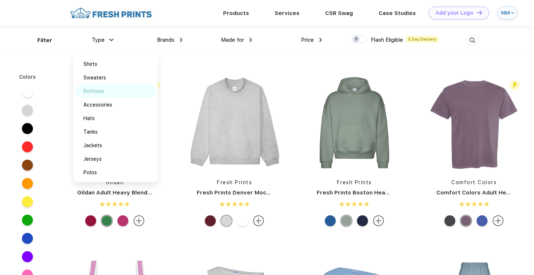
click at [101, 92] on div "Bottoms" at bounding box center [93, 91] width 21 height 8
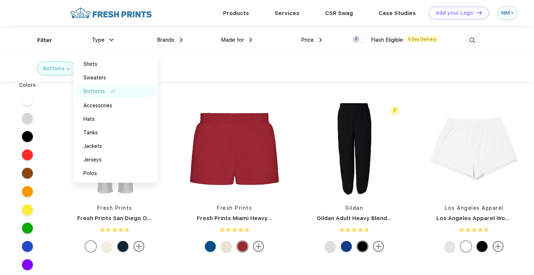
click at [309, 88] on div "Fresh Prints Fresh Prints San Diego Open Heavyweight Sweatpants Fresh Prints Fr…" at bounding box center [295, 269] width 480 height 369
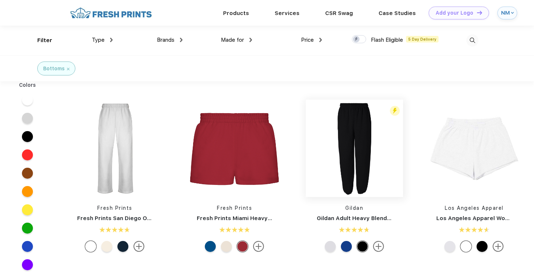
click at [348, 136] on img at bounding box center [354, 148] width 97 height 97
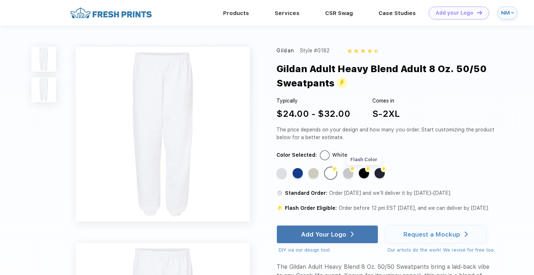
click at [362, 175] on div "Flash Color" at bounding box center [364, 173] width 10 height 10
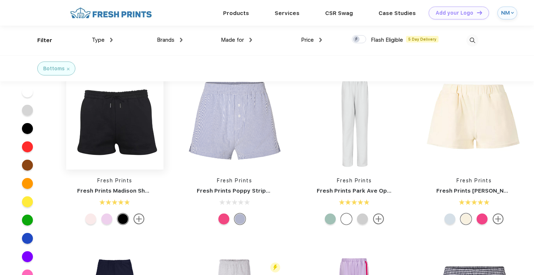
scroll to position [107, 0]
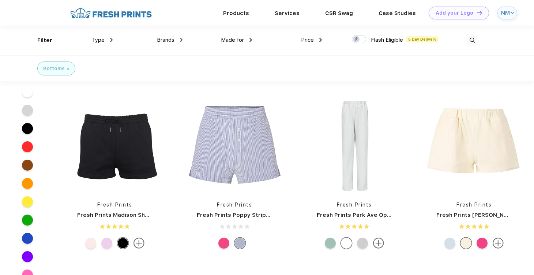
click at [373, 242] on img at bounding box center [378, 243] width 11 height 11
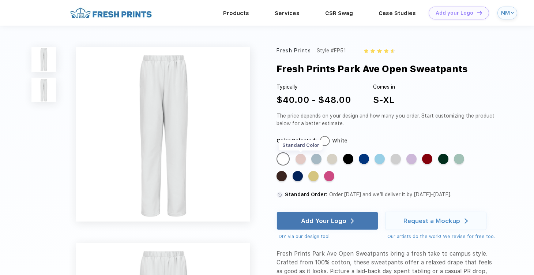
click at [297, 160] on div "Standard Color" at bounding box center [301, 159] width 10 height 10
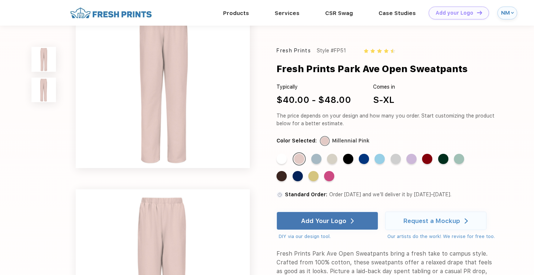
scroll to position [28, 0]
click at [284, 174] on div "Standard Color" at bounding box center [282, 176] width 10 height 10
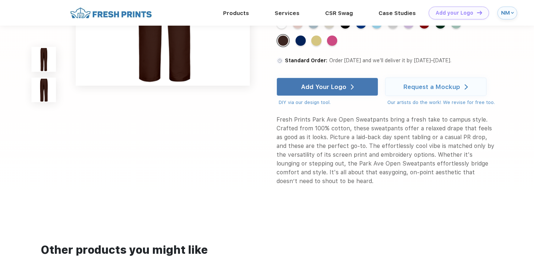
scroll to position [307, 0]
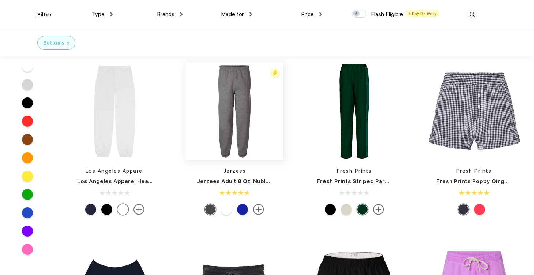
scroll to position [351, 0]
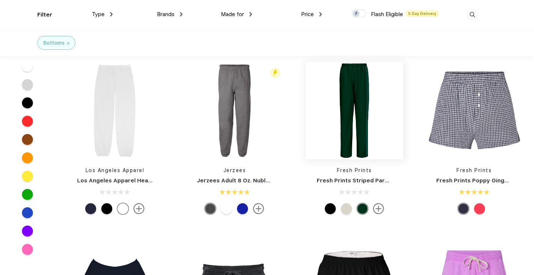
click at [358, 120] on img at bounding box center [354, 110] width 97 height 97
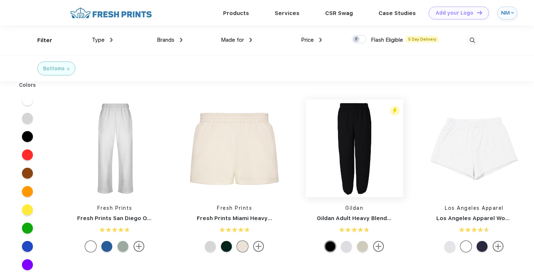
click at [357, 180] on img at bounding box center [354, 148] width 97 height 97
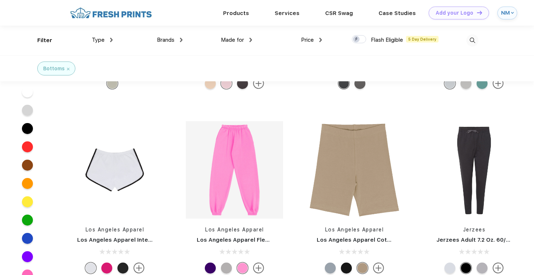
scroll to position [999, 0]
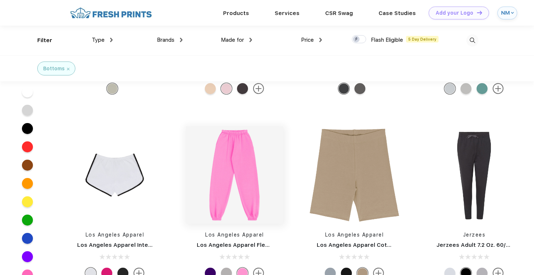
click at [230, 179] on img at bounding box center [234, 174] width 97 height 97
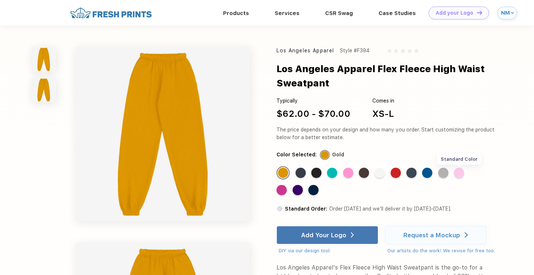
click at [460, 173] on div "Standard Color" at bounding box center [459, 173] width 10 height 10
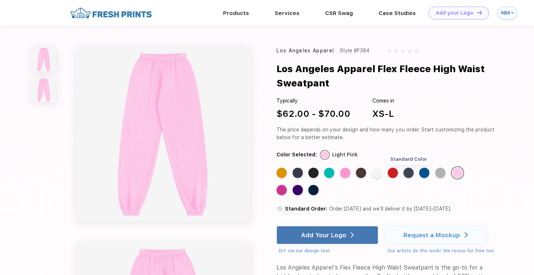
click at [411, 173] on div "Standard Color" at bounding box center [409, 173] width 10 height 10
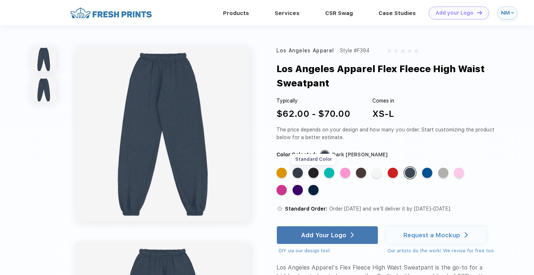
click at [315, 172] on div "Standard Color" at bounding box center [314, 173] width 10 height 10
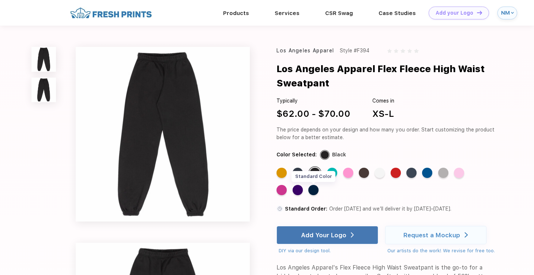
click at [316, 188] on div "Standard Color" at bounding box center [314, 190] width 10 height 10
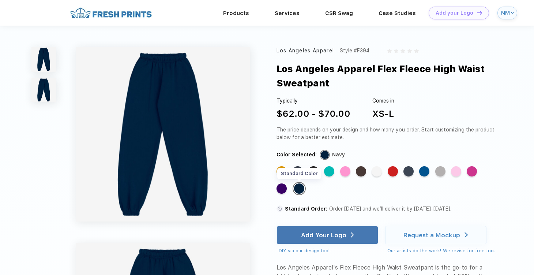
click at [302, 188] on div "Standard Color" at bounding box center [299, 188] width 10 height 10
click at [286, 190] on div "Standard Color" at bounding box center [282, 188] width 10 height 10
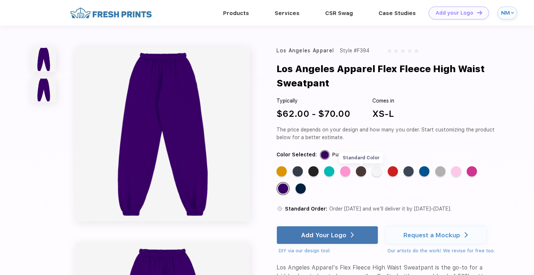
click at [361, 170] on div "Standard Color" at bounding box center [361, 171] width 10 height 10
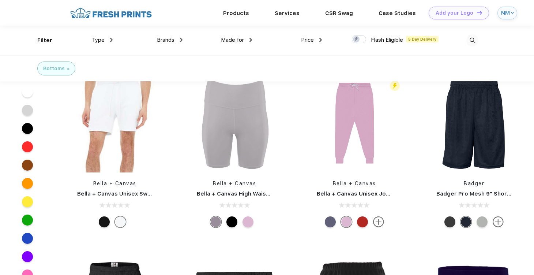
scroll to position [2680, 0]
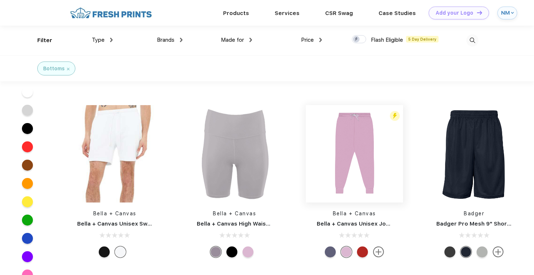
click at [359, 147] on img at bounding box center [354, 153] width 97 height 97
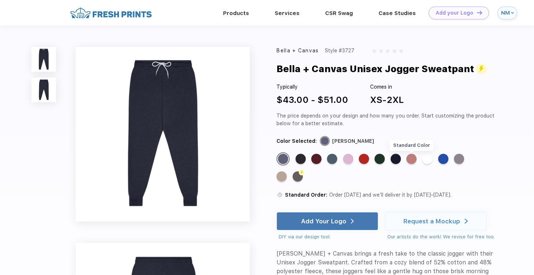
click at [413, 154] on div "Standard Color" at bounding box center [412, 159] width 10 height 10
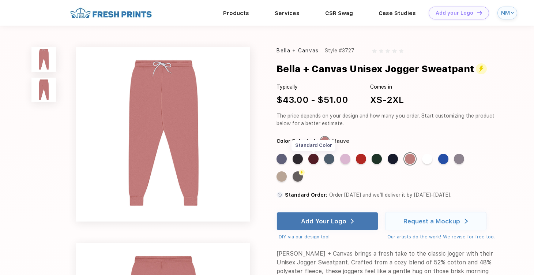
click at [318, 160] on div "Standard Color" at bounding box center [314, 159] width 10 height 10
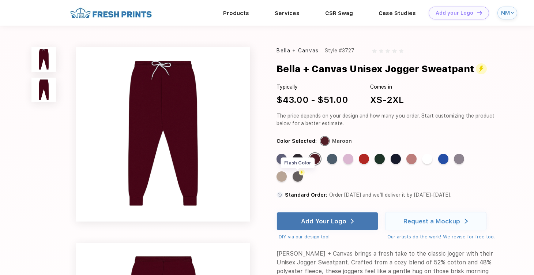
click at [299, 177] on div "Flash Color" at bounding box center [298, 176] width 10 height 10
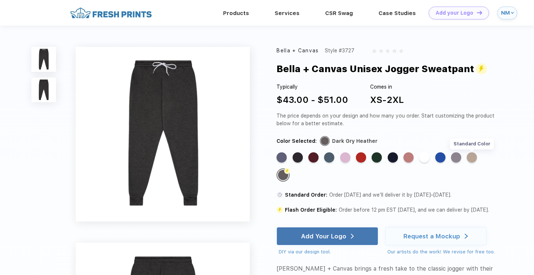
click at [475, 156] on div "Standard Color" at bounding box center [472, 157] width 10 height 10
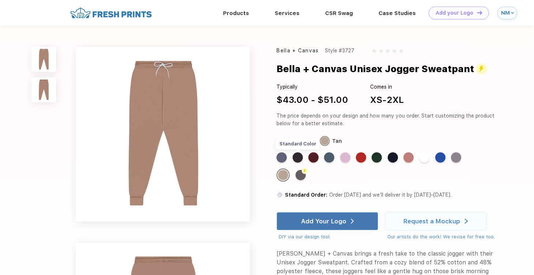
click at [298, 156] on div "Standard Color" at bounding box center [298, 157] width 10 height 10
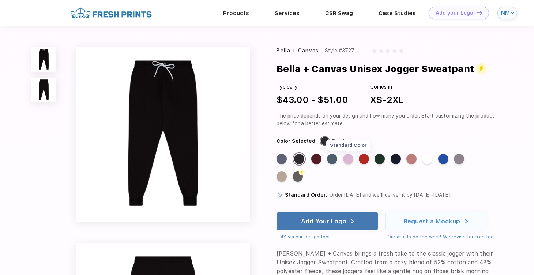
click at [350, 162] on div "Standard Color" at bounding box center [348, 159] width 10 height 10
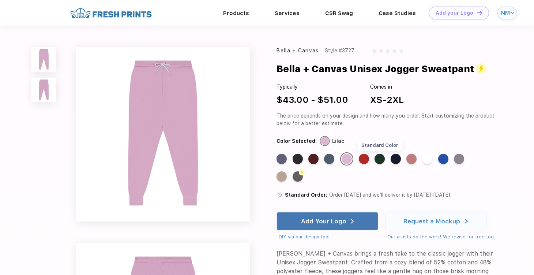
click at [384, 158] on div "Standard Color" at bounding box center [380, 159] width 10 height 10
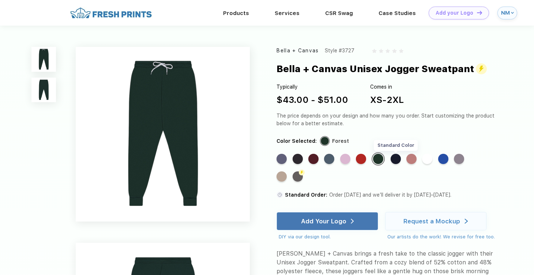
click at [395, 160] on div "Standard Color" at bounding box center [396, 159] width 10 height 10
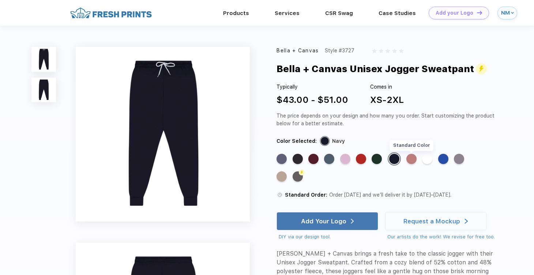
click at [411, 160] on div "Standard Color" at bounding box center [412, 159] width 10 height 10
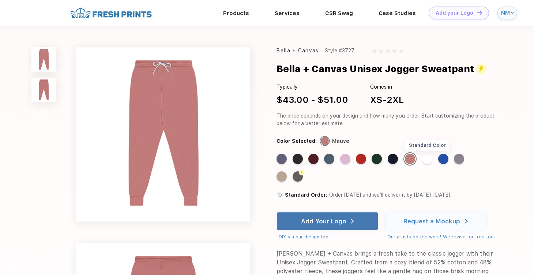
click at [425, 159] on div "Standard Color" at bounding box center [427, 159] width 10 height 10
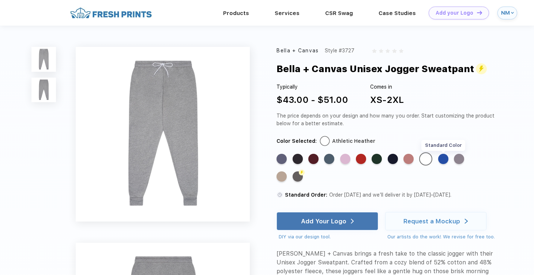
click at [442, 160] on div "Standard Color" at bounding box center [444, 159] width 10 height 10
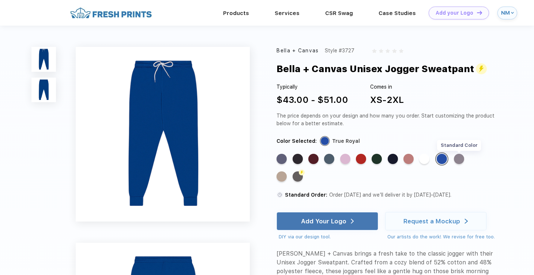
click at [459, 161] on div "Standard Color" at bounding box center [459, 159] width 10 height 10
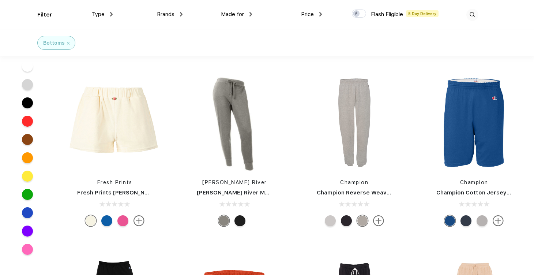
scroll to position [2368, 0]
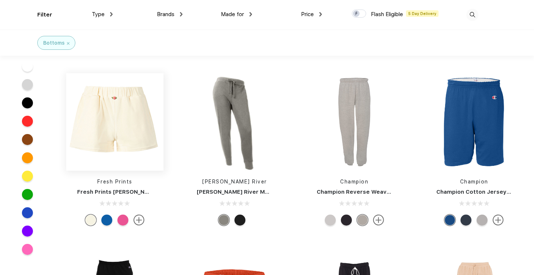
click at [118, 103] on img at bounding box center [114, 121] width 97 height 97
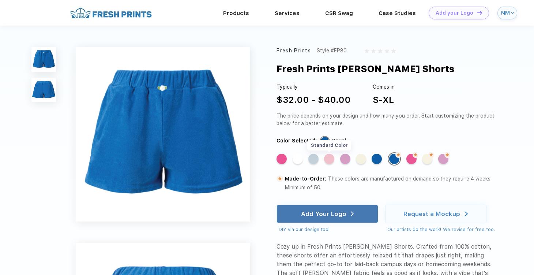
click at [331, 158] on div "Standard Color" at bounding box center [329, 159] width 10 height 10
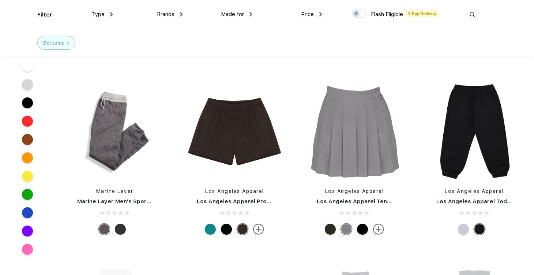
scroll to position [1823, 0]
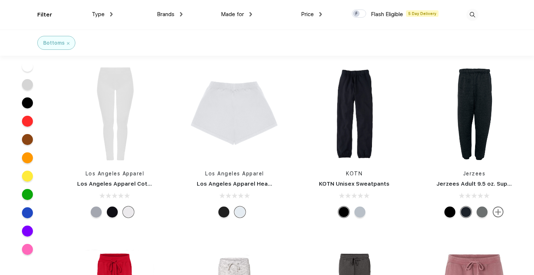
click at [500, 208] on img at bounding box center [498, 211] width 11 height 11
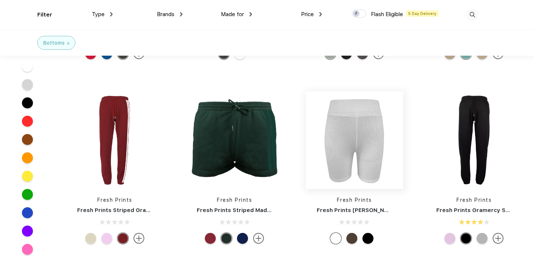
scroll to position [2169, 0]
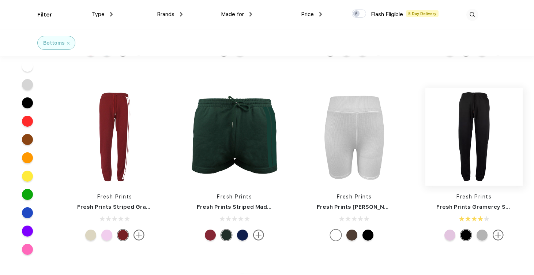
click at [479, 138] on img at bounding box center [474, 136] width 97 height 97
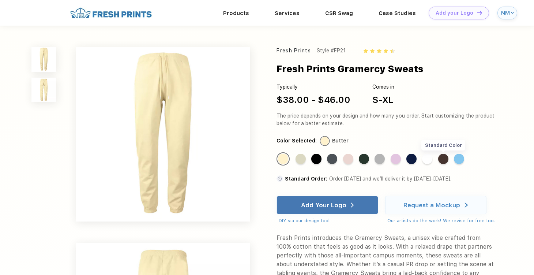
click at [445, 158] on div "Standard Color" at bounding box center [444, 159] width 10 height 10
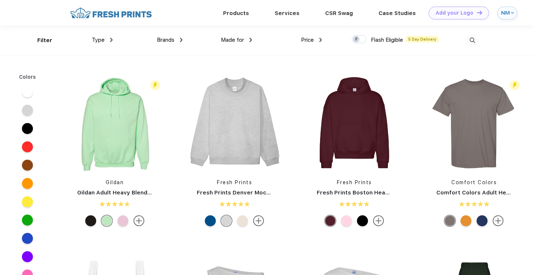
scroll to position [0, 0]
click at [471, 42] on img at bounding box center [473, 40] width 12 height 12
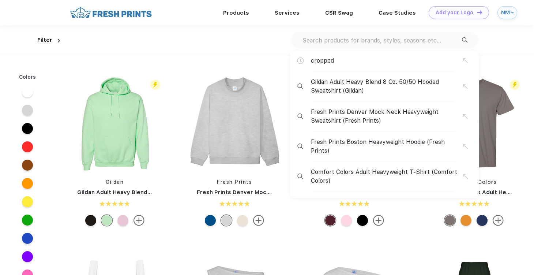
click at [417, 39] on input "text" at bounding box center [382, 40] width 160 height 8
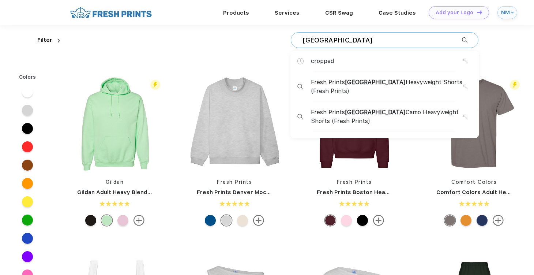
type input "[GEOGRAPHIC_DATA]"
click at [409, 84] on span "Fresh Prints Miami Heavyweight Shorts (Fresh Prints)" at bounding box center [387, 87] width 152 height 18
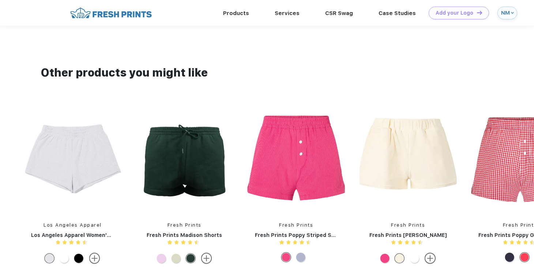
scroll to position [501, 0]
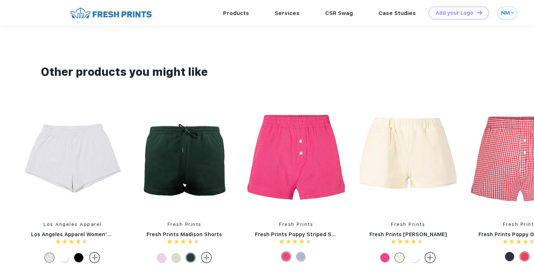
click at [207, 164] on img at bounding box center [184, 157] width 97 height 107
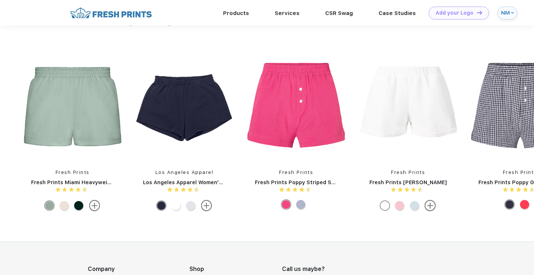
scroll to position [541, 0]
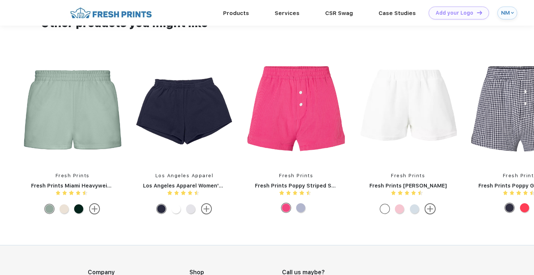
click at [401, 209] on div at bounding box center [399, 208] width 9 height 9
click at [399, 208] on div at bounding box center [399, 208] width 9 height 9
click at [416, 108] on img at bounding box center [408, 109] width 97 height 107
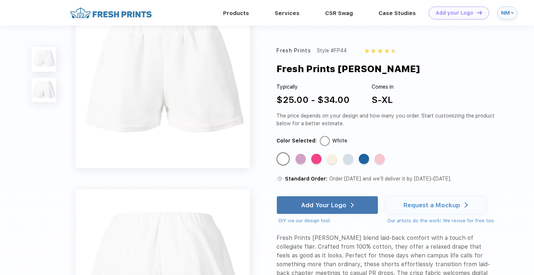
scroll to position [28, 0]
click at [380, 159] on div "Standard Color" at bounding box center [380, 159] width 10 height 10
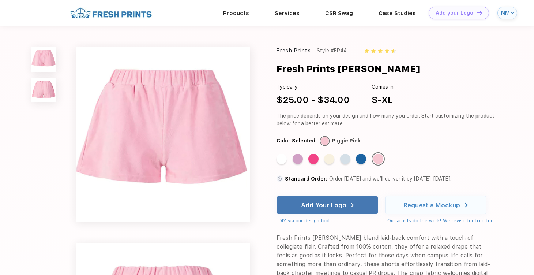
scroll to position [0, 0]
click at [232, 12] on link "Products" at bounding box center [236, 13] width 26 height 7
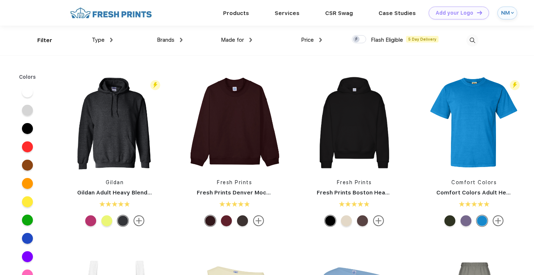
click at [474, 37] on img at bounding box center [473, 40] width 12 height 12
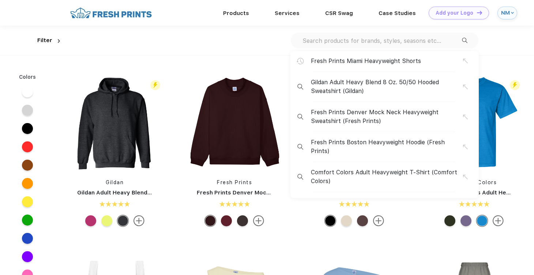
scroll to position [0, 0]
click at [404, 41] on input "text" at bounding box center [382, 40] width 160 height 8
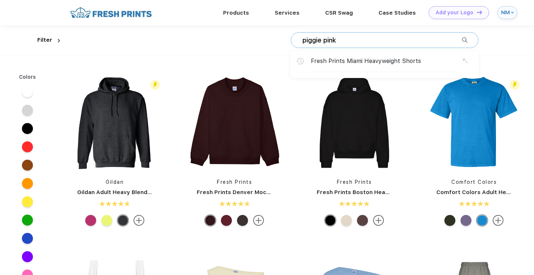
type input "piggie pink"
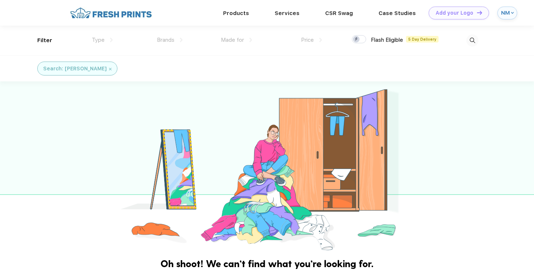
click at [470, 42] on img at bounding box center [473, 40] width 12 height 12
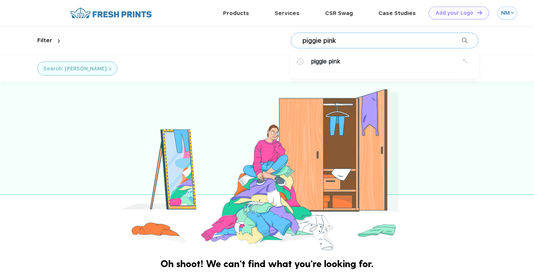
drag, startPoint x: 403, startPoint y: 38, endPoint x: 279, endPoint y: 34, distance: 123.8
click at [279, 34] on div "piggie pink piggie pink" at bounding box center [270, 41] width 415 height 30
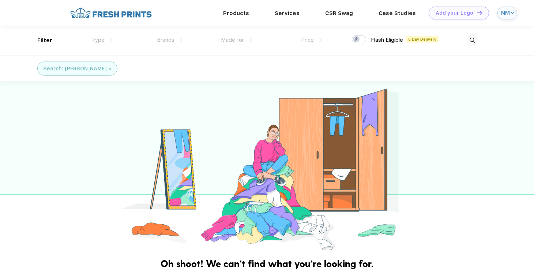
click at [471, 38] on img at bounding box center [473, 40] width 12 height 12
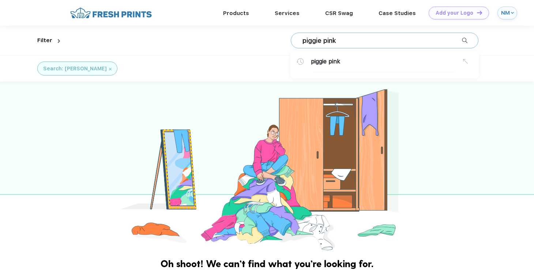
click at [418, 39] on input "piggie pink" at bounding box center [382, 41] width 160 height 8
drag, startPoint x: 413, startPoint y: 37, endPoint x: 295, endPoint y: 35, distance: 118.3
click at [295, 35] on div "piggie pink piggie pink" at bounding box center [385, 41] width 188 height 16
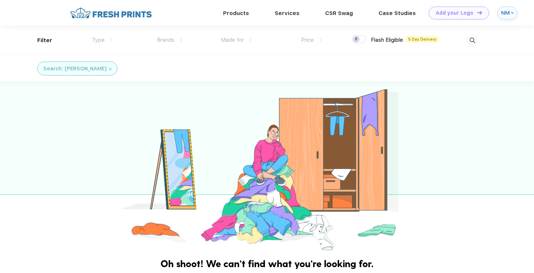
click at [471, 40] on img at bounding box center [473, 40] width 12 height 12
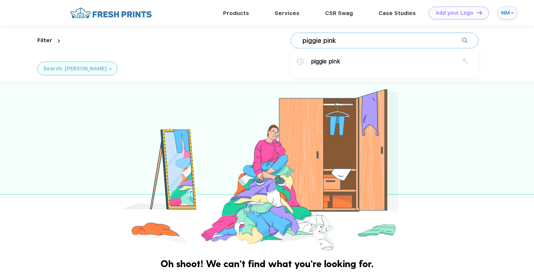
click at [426, 36] on div "piggie pink piggie pink" at bounding box center [385, 41] width 188 height 16
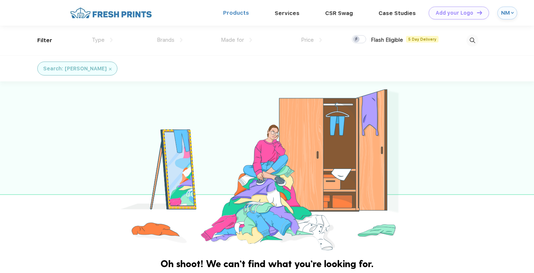
click at [235, 13] on link "Products" at bounding box center [236, 13] width 26 height 7
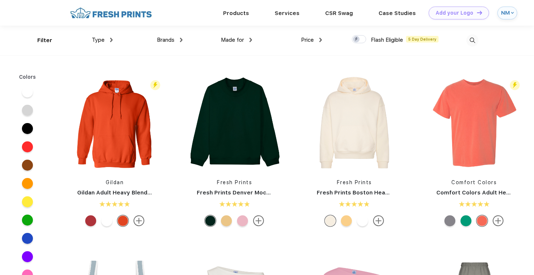
scroll to position [0, 0]
click at [173, 41] on span "Brands" at bounding box center [166, 39] width 18 height 7
click at [177, 38] on div "Brands" at bounding box center [170, 40] width 26 height 8
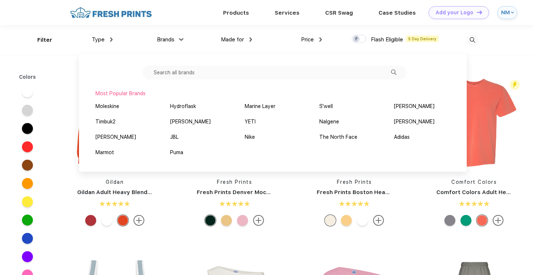
click at [182, 76] on input "text" at bounding box center [275, 73] width 264 height 14
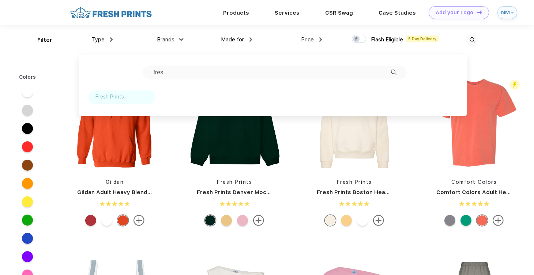
type input "fres"
click at [117, 96] on div "Fresh Prints" at bounding box center [110, 97] width 29 height 8
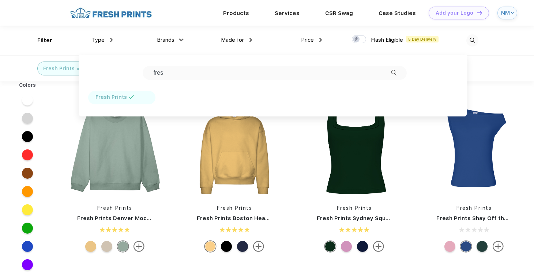
click at [59, 132] on div "Fresh Prints Fresh Prints Denver Mock Neck Heavyweight Sweatshirt" at bounding box center [115, 177] width 120 height 155
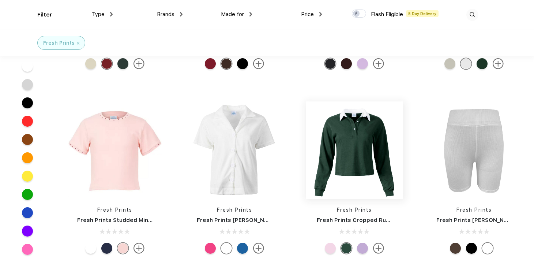
scroll to position [2711, 0]
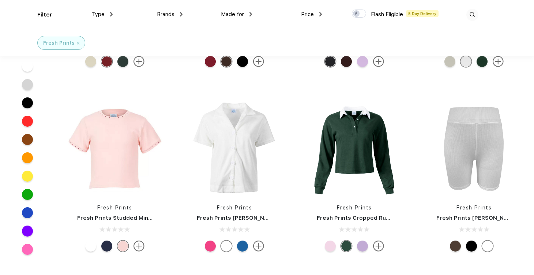
click at [262, 243] on img at bounding box center [258, 245] width 11 height 11
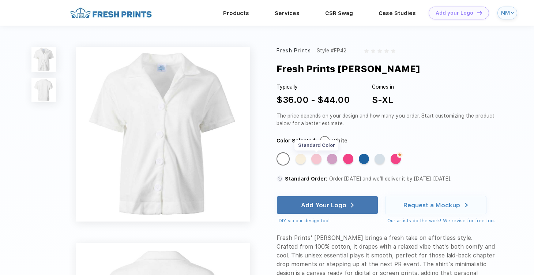
click at [318, 161] on div "Standard Color" at bounding box center [316, 159] width 10 height 10
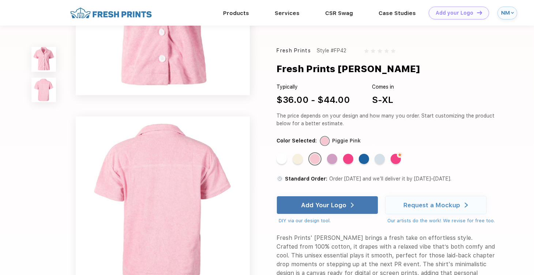
scroll to position [101, 0]
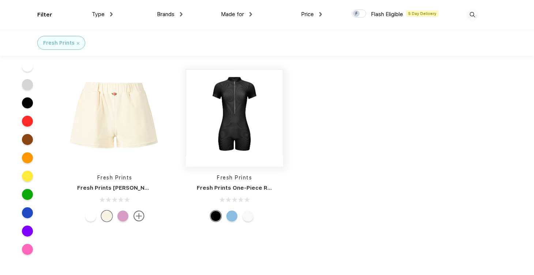
scroll to position [3111, 0]
click at [252, 212] on div at bounding box center [248, 214] width 11 height 11
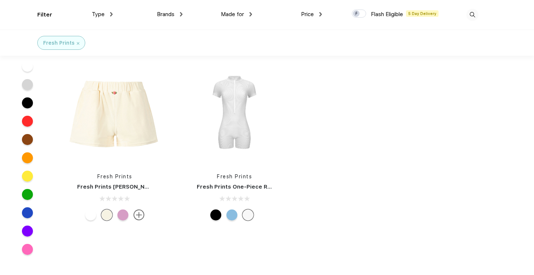
click at [235, 213] on div at bounding box center [232, 214] width 11 height 11
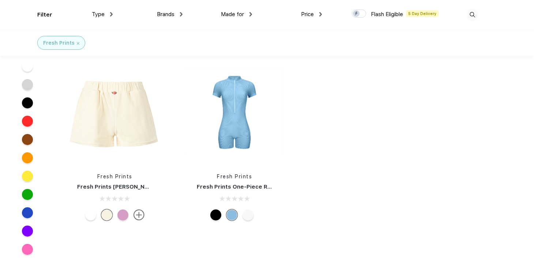
click at [219, 213] on div at bounding box center [215, 214] width 11 height 11
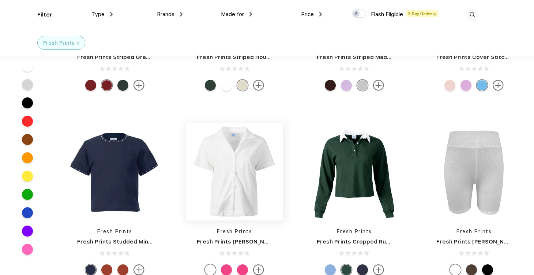
scroll to position [2701, 0]
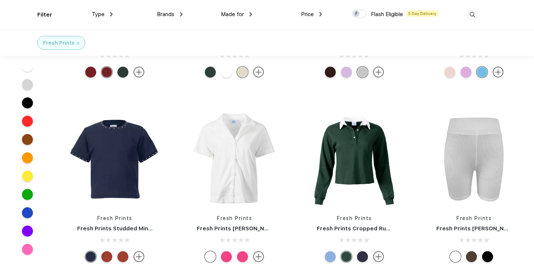
click at [379, 253] on img at bounding box center [378, 256] width 11 height 11
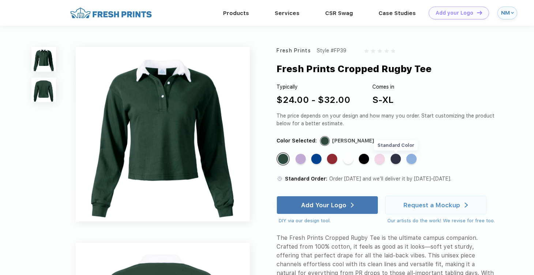
click at [396, 157] on div "Standard Color" at bounding box center [396, 159] width 10 height 10
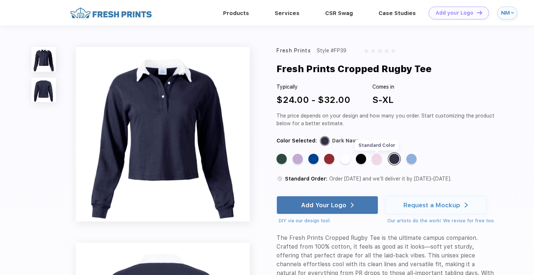
click at [380, 160] on div "Standard Color" at bounding box center [377, 159] width 10 height 10
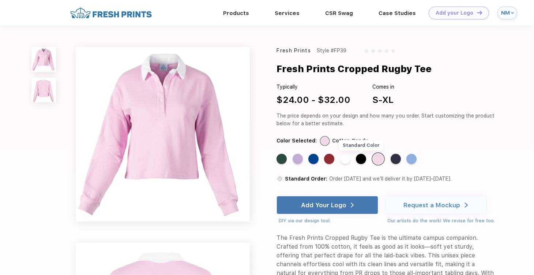
click at [359, 159] on div "Standard Color" at bounding box center [361, 159] width 10 height 10
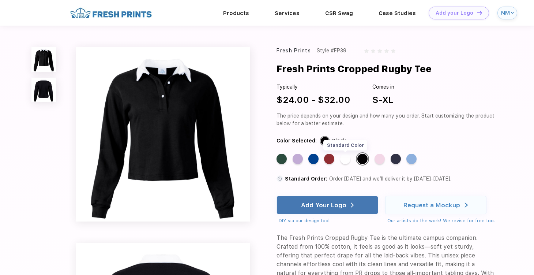
click at [346, 160] on div "Standard Color" at bounding box center [345, 159] width 10 height 10
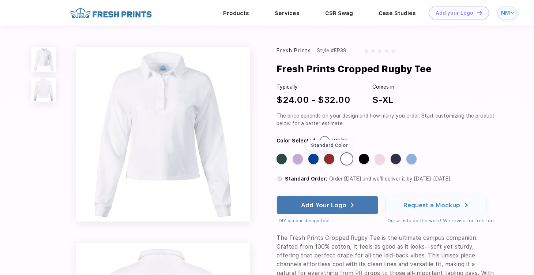
click at [332, 161] on div "Standard Color" at bounding box center [329, 159] width 10 height 10
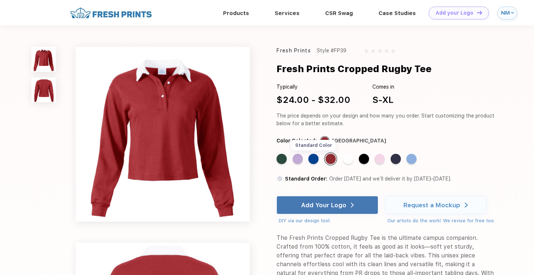
click at [315, 161] on div "Standard Color" at bounding box center [314, 159] width 10 height 10
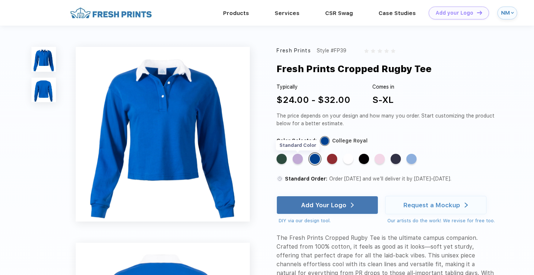
click at [301, 161] on div "Standard Color" at bounding box center [298, 159] width 10 height 10
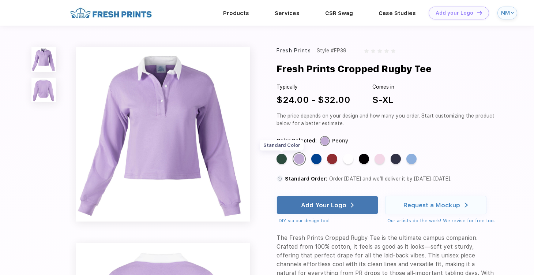
click at [281, 163] on div "Standard Color" at bounding box center [282, 159] width 10 height 10
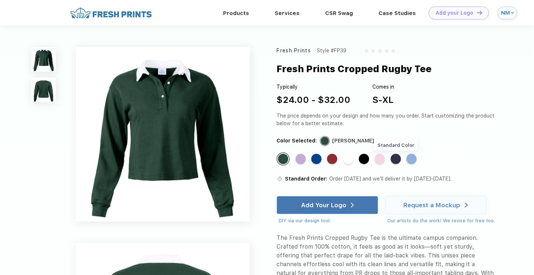
click at [396, 158] on div "Standard Color" at bounding box center [396, 159] width 10 height 10
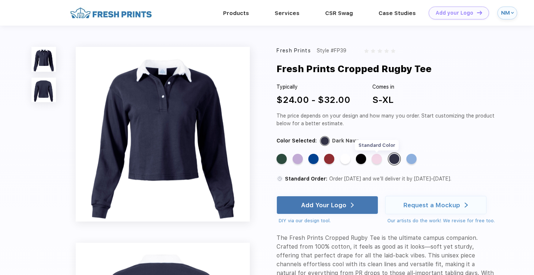
click at [380, 160] on div "Standard Color" at bounding box center [377, 159] width 10 height 10
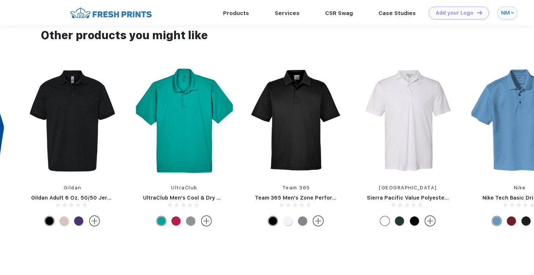
scroll to position [500, 0]
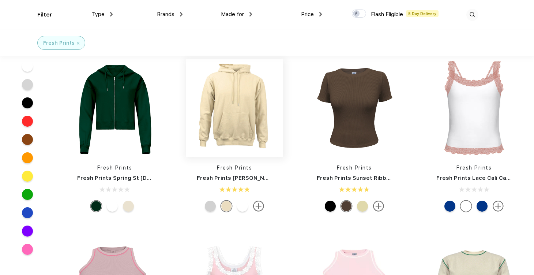
scroll to position [1276, 0]
click at [129, 202] on div at bounding box center [128, 205] width 11 height 11
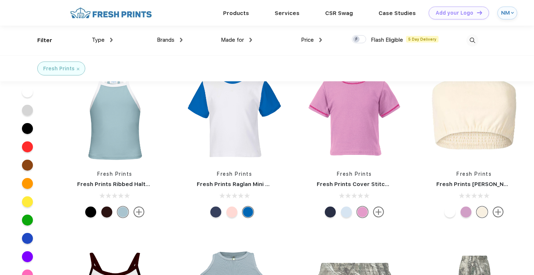
scroll to position [1605, 0]
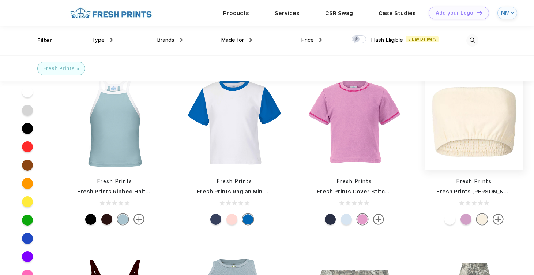
click at [471, 123] on img at bounding box center [474, 121] width 97 height 97
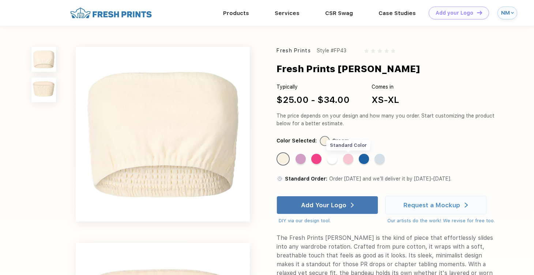
click at [348, 156] on div "Standard Color" at bounding box center [348, 159] width 10 height 10
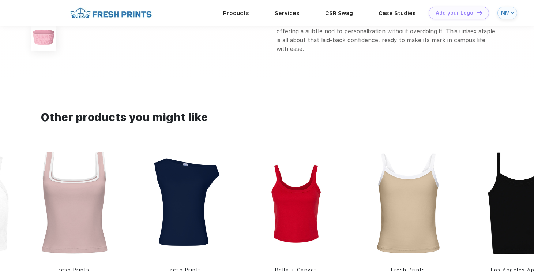
scroll to position [432, 0]
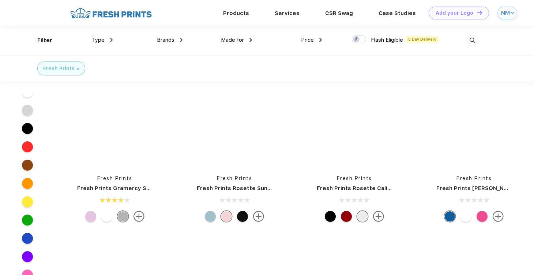
scroll to position [2893, 0]
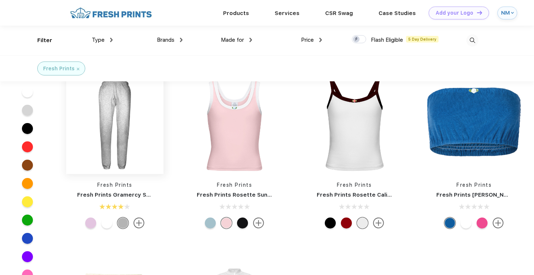
click at [123, 145] on img at bounding box center [114, 125] width 97 height 97
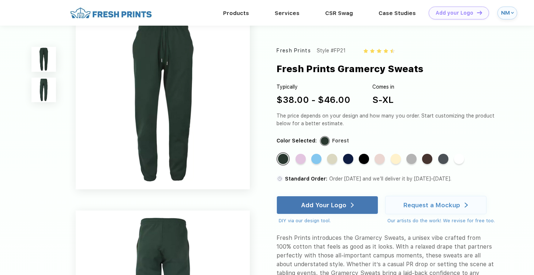
scroll to position [9, 0]
click at [362, 158] on div "Standard Color" at bounding box center [364, 159] width 10 height 10
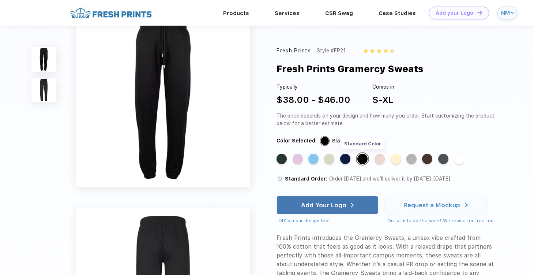
scroll to position [0, 0]
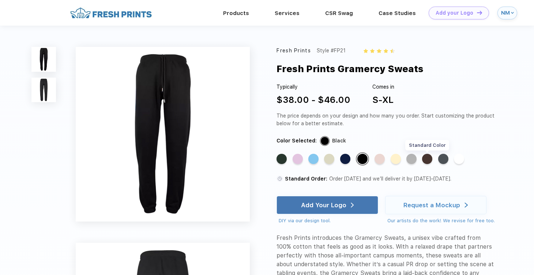
click at [426, 155] on div "Standard Color" at bounding box center [427, 159] width 10 height 10
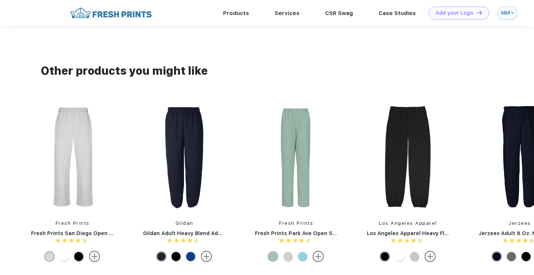
scroll to position [471, 0]
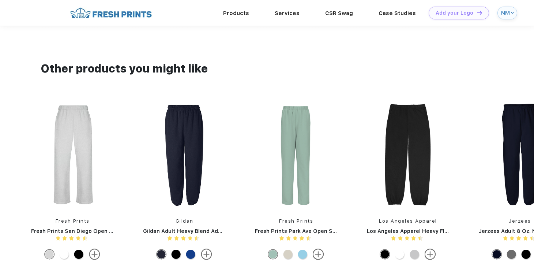
click at [81, 143] on img at bounding box center [72, 154] width 97 height 107
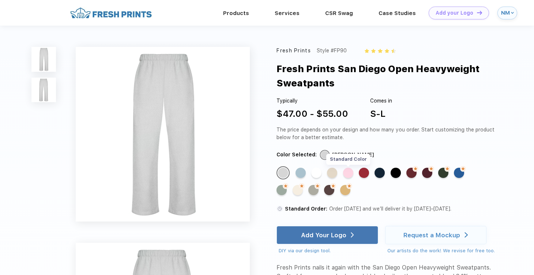
click at [350, 175] on div "Standard Color" at bounding box center [348, 173] width 10 height 10
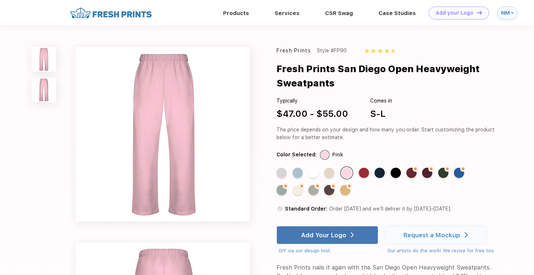
click at [303, 169] on div "Standard Color" at bounding box center [298, 173] width 10 height 10
click at [302, 170] on div "Standard Color" at bounding box center [298, 173] width 10 height 10
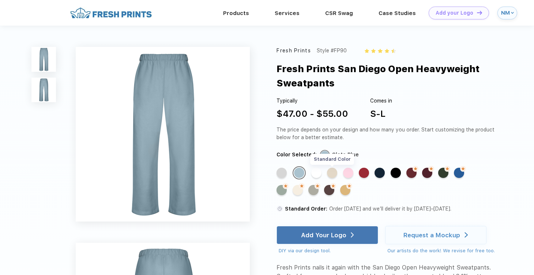
click at [335, 172] on div "Standard Color" at bounding box center [332, 173] width 10 height 10
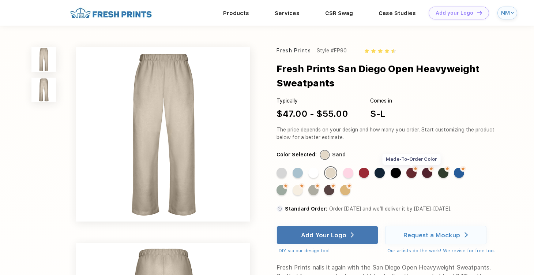
click at [414, 174] on div "Made-to-Order Color" at bounding box center [412, 173] width 10 height 10
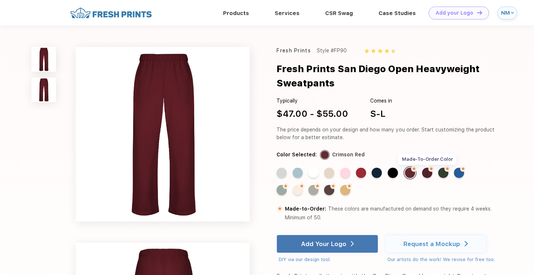
click at [429, 174] on div "Made-to-Order Color" at bounding box center [427, 173] width 10 height 10
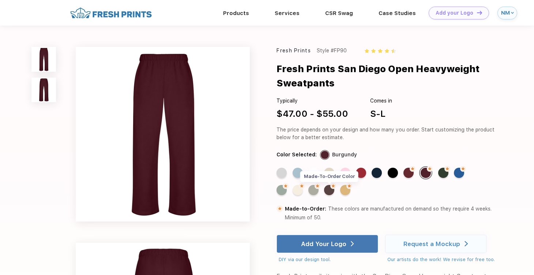
click at [332, 185] on img at bounding box center [334, 186] width 6 height 6
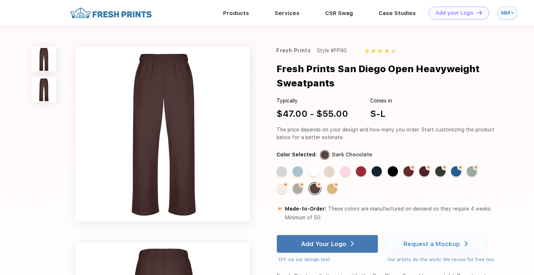
click at [509, 14] on div "NM" at bounding box center [505, 13] width 8 height 6
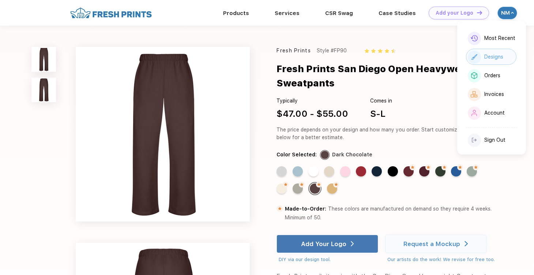
click at [496, 57] on div "Designs" at bounding box center [494, 57] width 19 height 6
